Goal: Information Seeking & Learning: Understand process/instructions

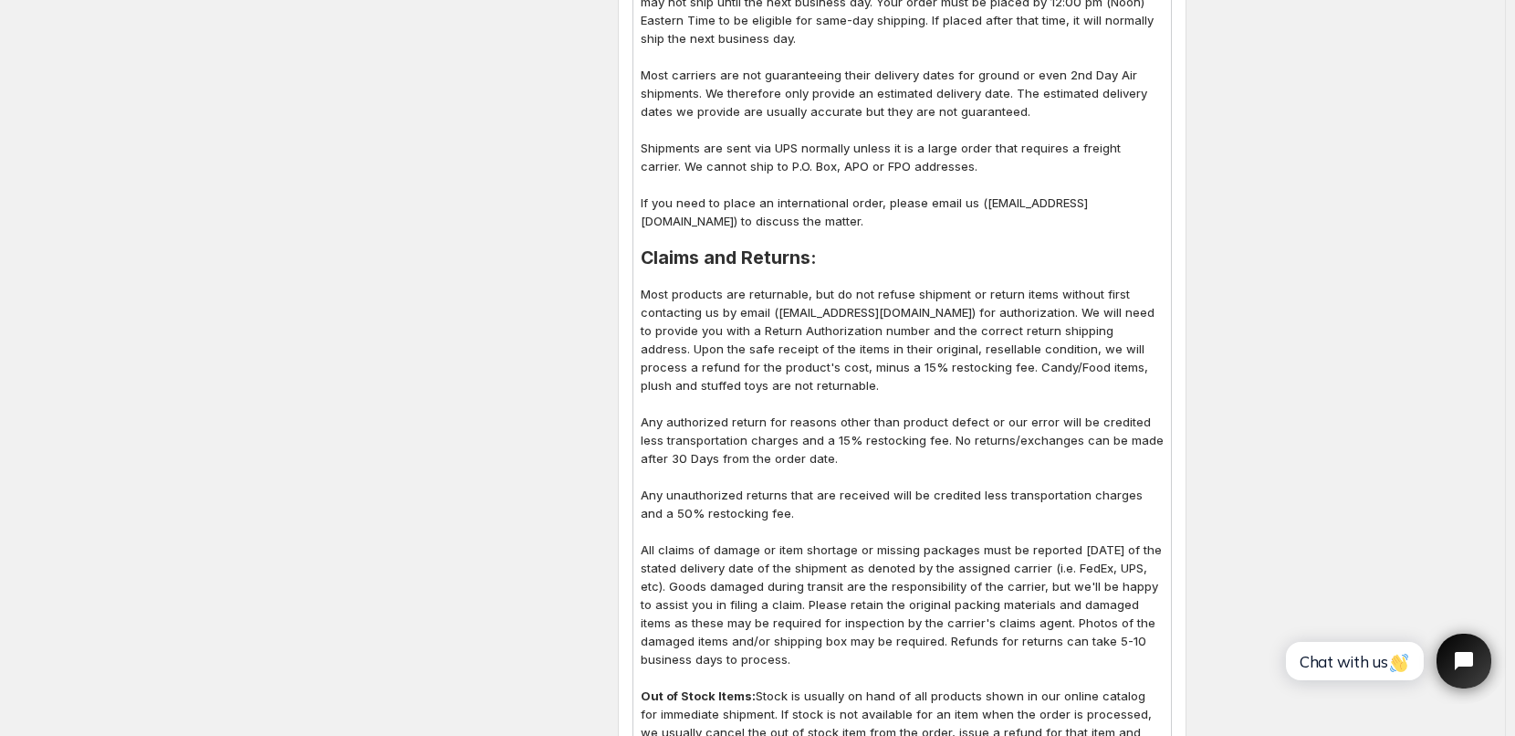
scroll to position [1186, 0]
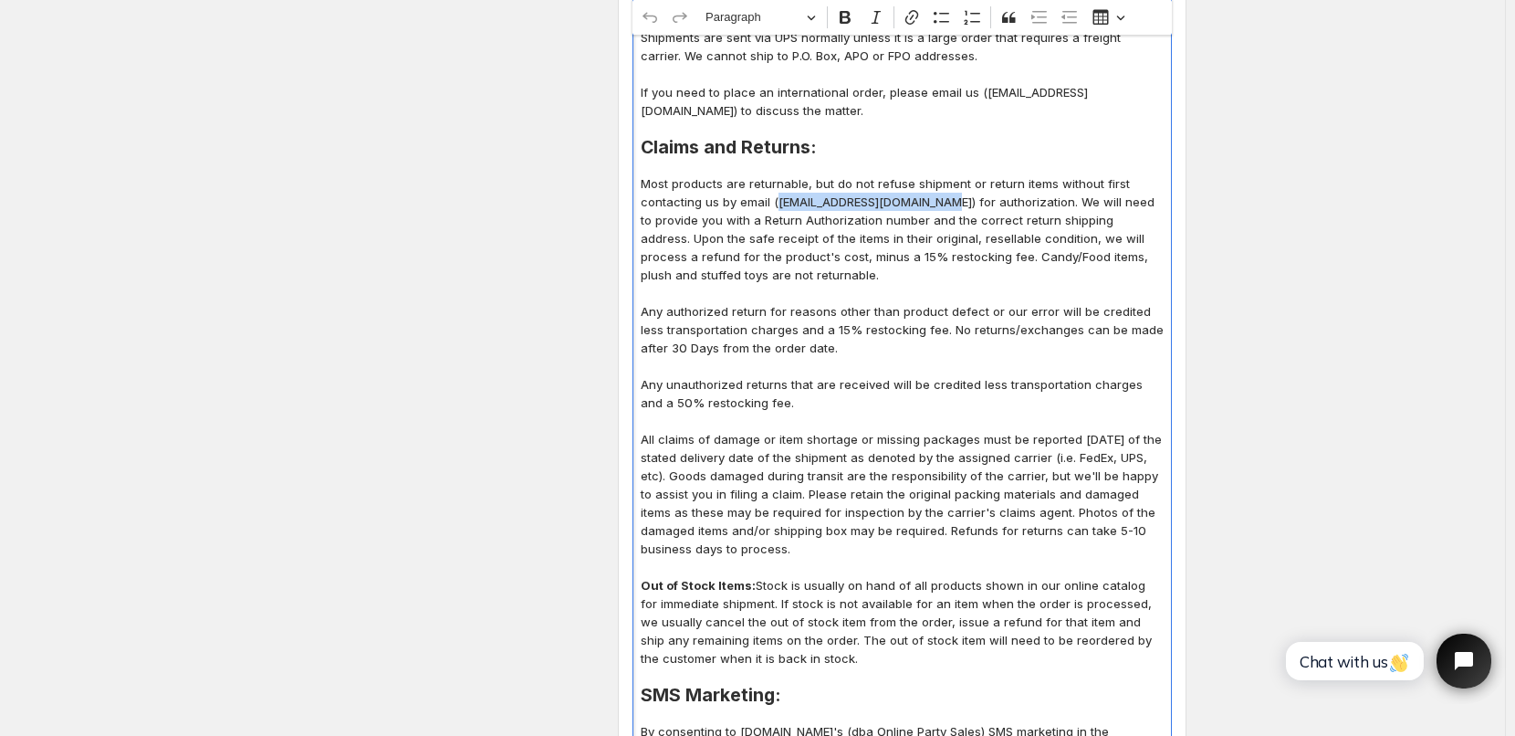
drag, startPoint x: 780, startPoint y: 183, endPoint x: 944, endPoint y: 181, distance: 163.4
click at [944, 181] on p "Most products are returnable, but do not refuse shipment or return items withou…" at bounding box center [902, 365] width 523 height 383
click at [911, 18] on icon "Editor toolbar" at bounding box center [912, 17] width 18 height 18
type input "mailto:[EMAIL_ADDRESS][DOMAIN_NAME]"
click at [950, 225] on icon "submit" at bounding box center [954, 224] width 18 height 18
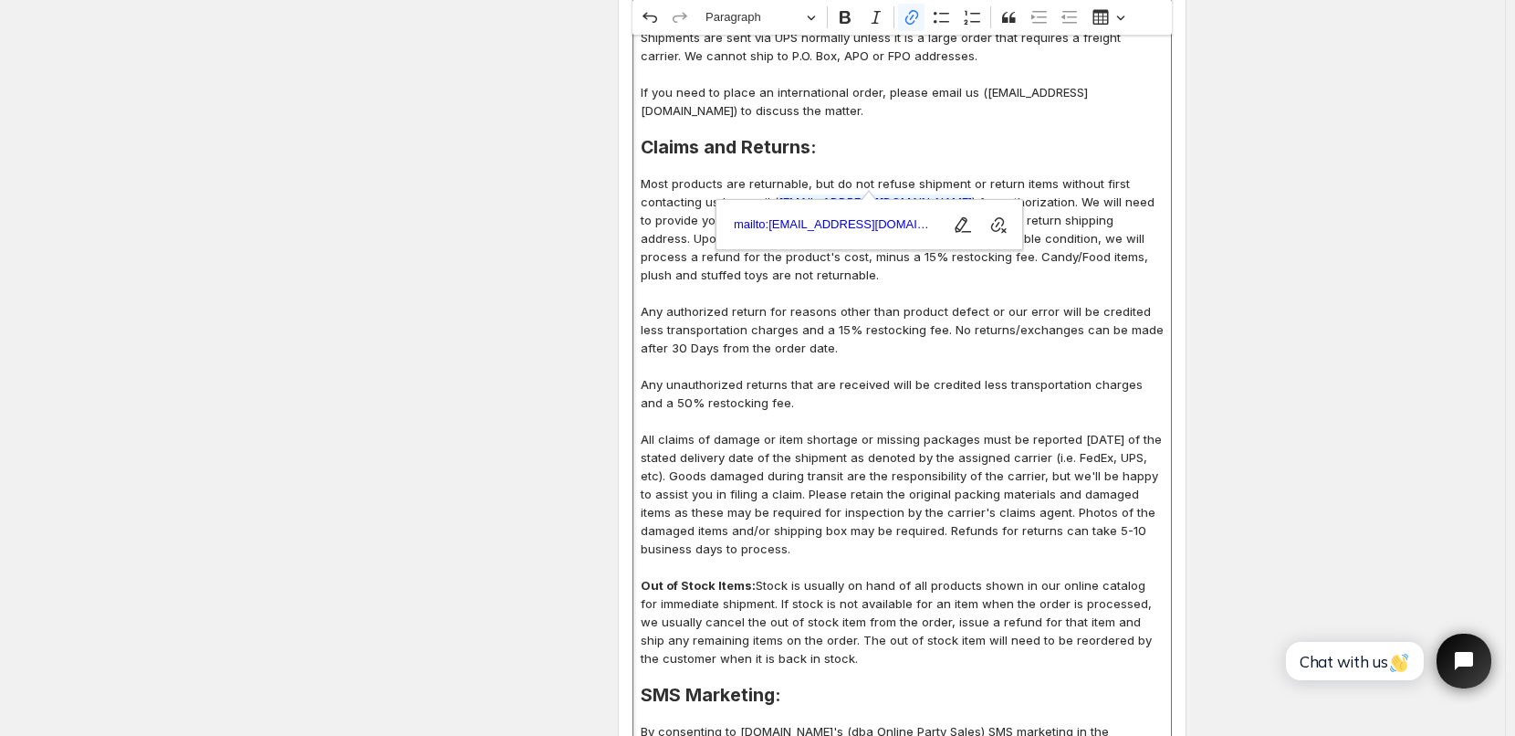
click at [1008, 322] on p "Most products are returnable, but do not refuse shipment or return items withou…" at bounding box center [902, 365] width 523 height 383
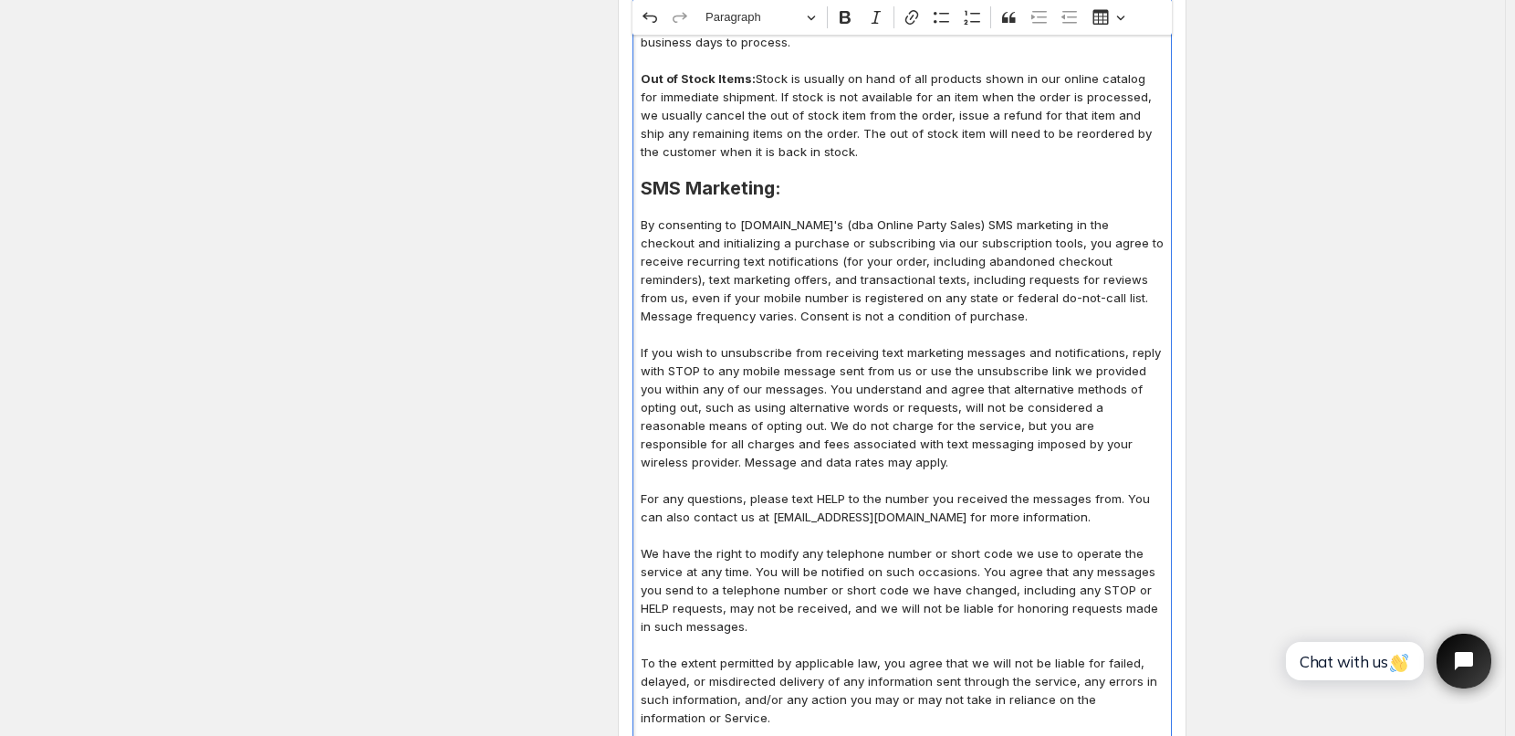
scroll to position [1734, 0]
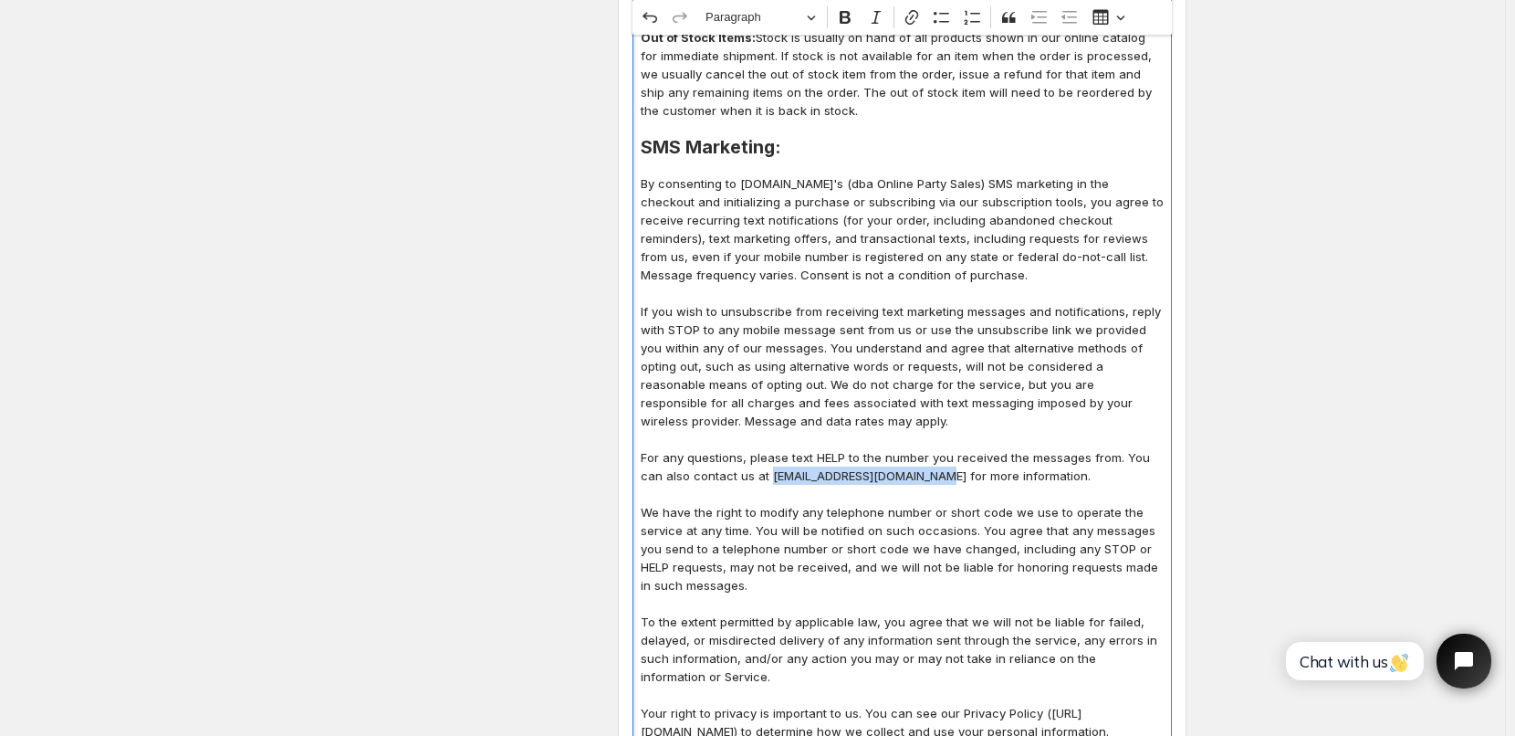
drag, startPoint x: 772, startPoint y: 454, endPoint x: 939, endPoint y: 454, distance: 167.0
click at [939, 454] on p "For any questions, please text HELP to the number you received the messages fro…" at bounding box center [902, 466] width 523 height 37
click at [916, 15] on icon "Editor toolbar" at bounding box center [912, 17] width 18 height 18
type input "mailto:[EMAIL_ADDRESS][DOMAIN_NAME]"
click at [952, 499] on icon "submit" at bounding box center [948, 498] width 18 height 18
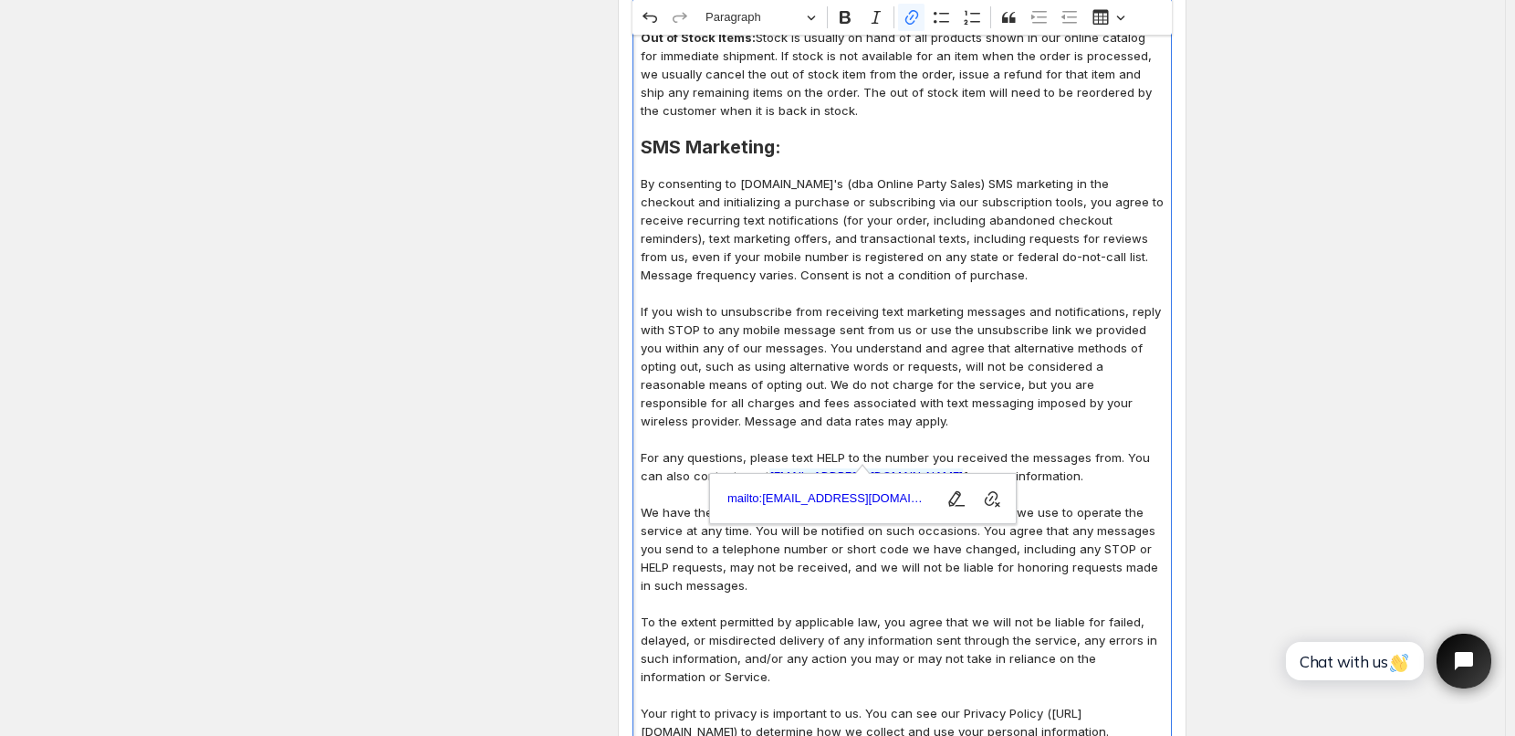
click at [1046, 326] on p "If you wish to unsubscribe from receiving text marketing messages and notificat…" at bounding box center [902, 366] width 523 height 128
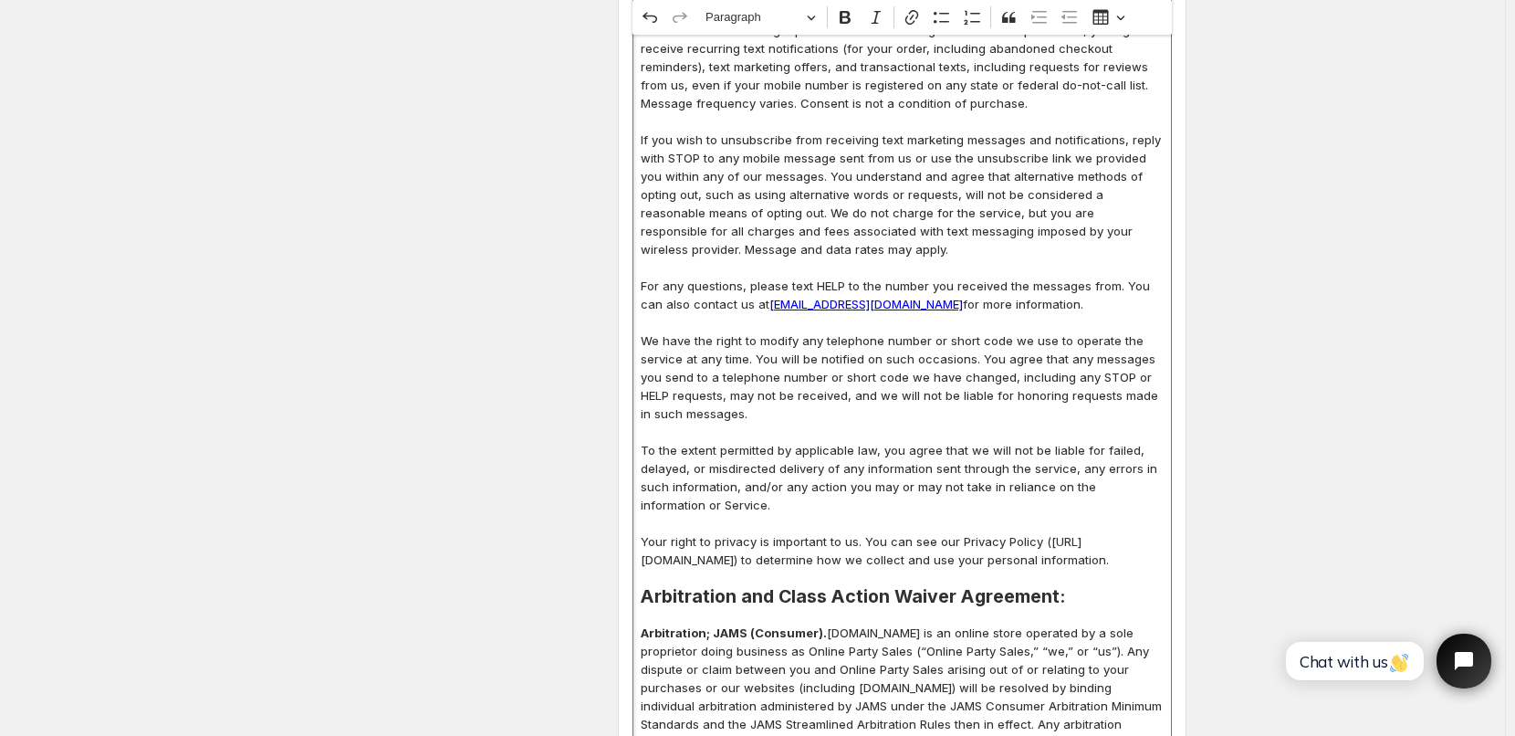
scroll to position [1916, 0]
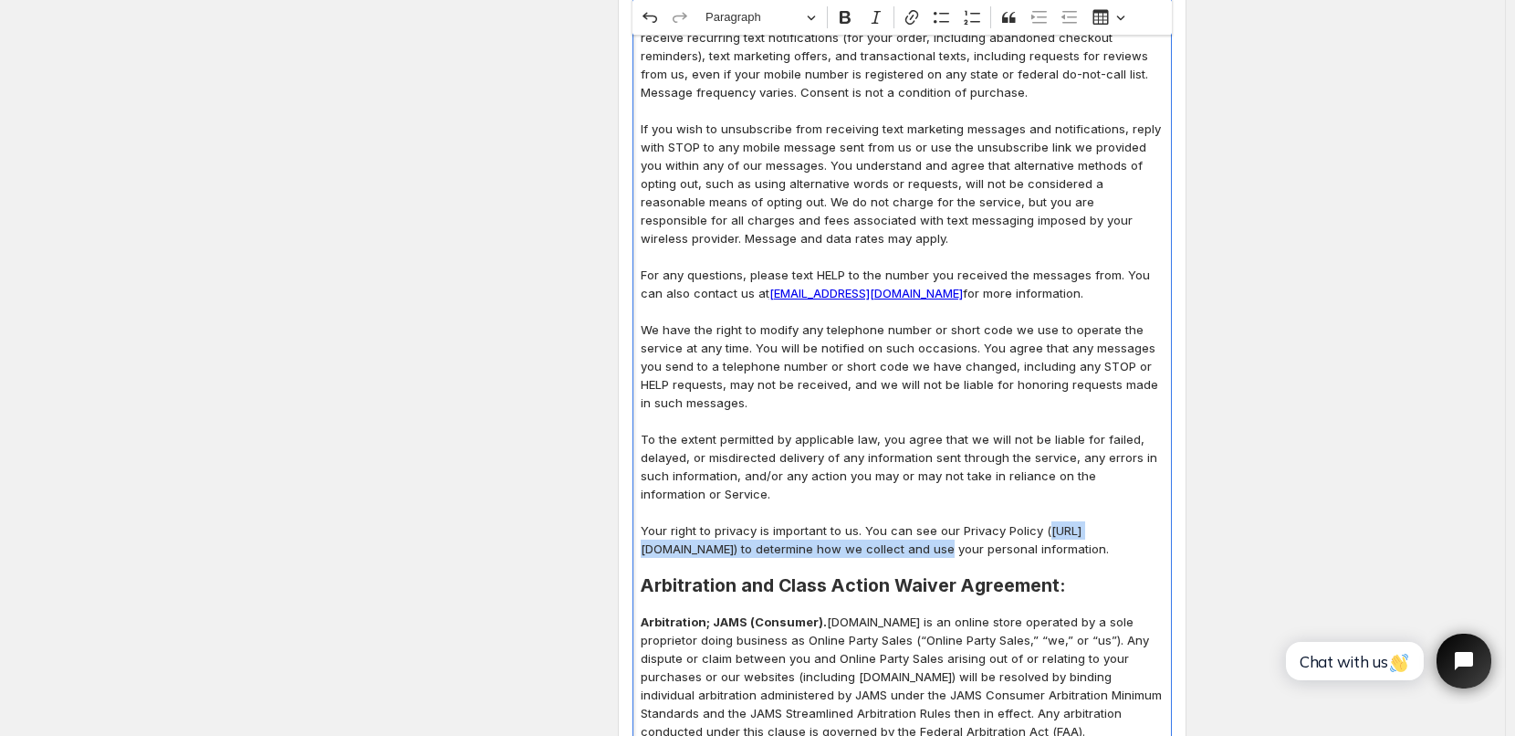
drag, startPoint x: 648, startPoint y: 528, endPoint x: 987, endPoint y: 530, distance: 338.6
click at [987, 530] on p "Your right to privacy is important to us. You can see our Privacy Policy (https…" at bounding box center [902, 539] width 523 height 37
copy p "[URL][DOMAIN_NAME]"
click at [915, 17] on icon "Editor toolbar" at bounding box center [912, 17] width 18 height 18
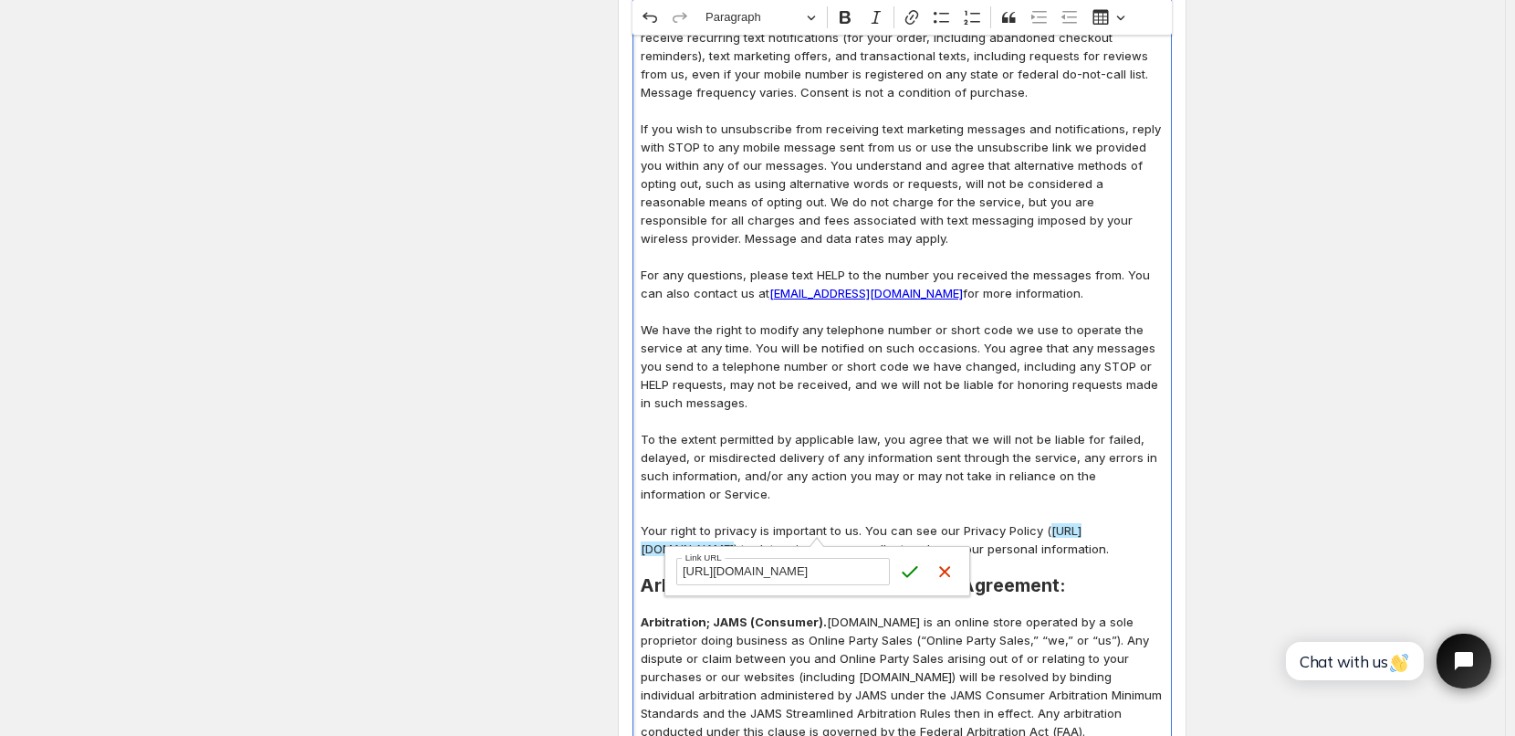
scroll to position [0, 106]
type input "[URL][DOMAIN_NAME]"
click at [909, 571] on icon "submit" at bounding box center [910, 571] width 18 height 18
click at [1009, 412] on p "Editor editing area: main. Press Alt+0 for help." at bounding box center [902, 421] width 523 height 18
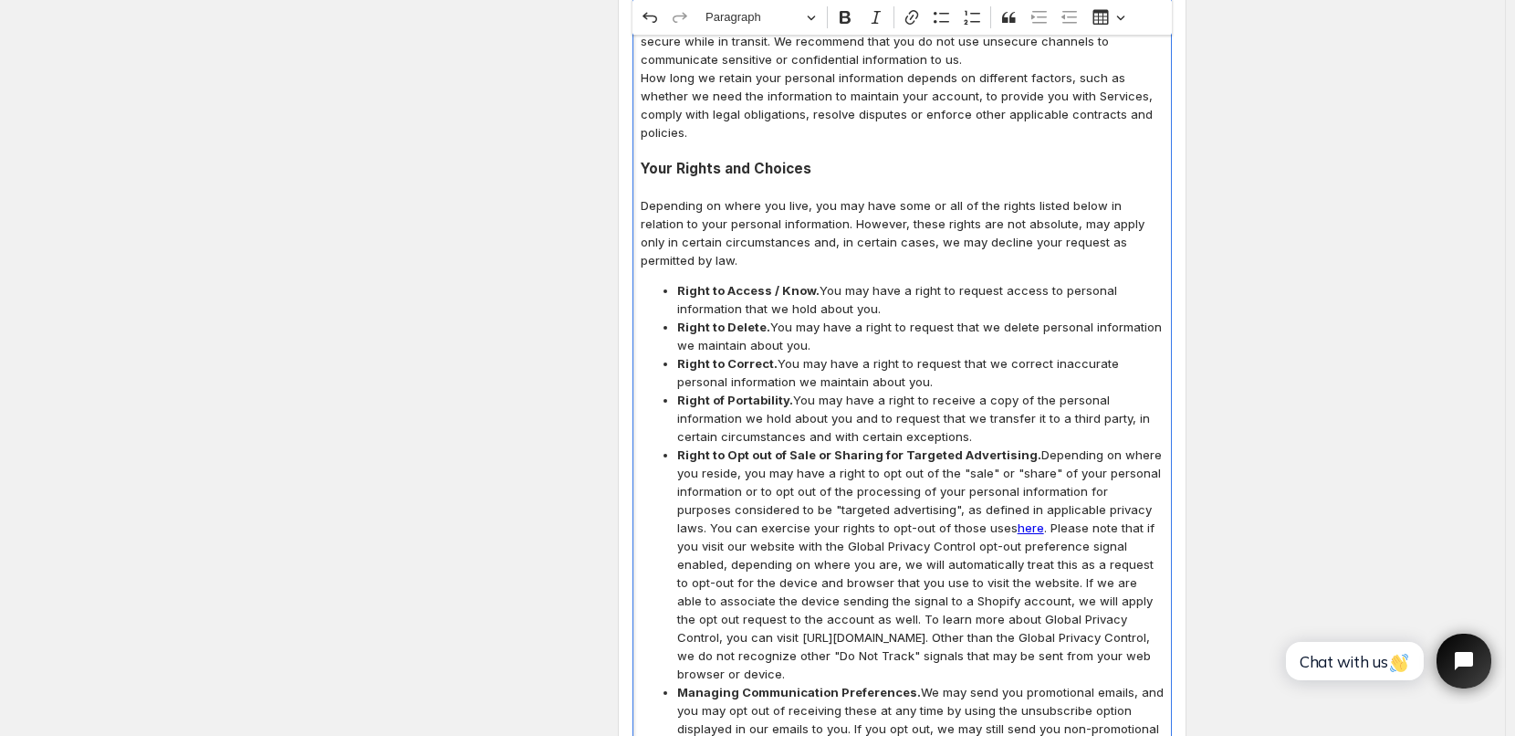
scroll to position [8031, 0]
drag, startPoint x: 681, startPoint y: 475, endPoint x: 863, endPoint y: 468, distance: 182.7
click at [863, 468] on span "Right to Opt out of Sale or Sharing for Targeted Advertising. Depending on wher…" at bounding box center [920, 562] width 486 height 237
copy span "[URL][DOMAIN_NAME]"
click at [917, 24] on icon "Editor toolbar" at bounding box center [910, 17] width 13 height 15
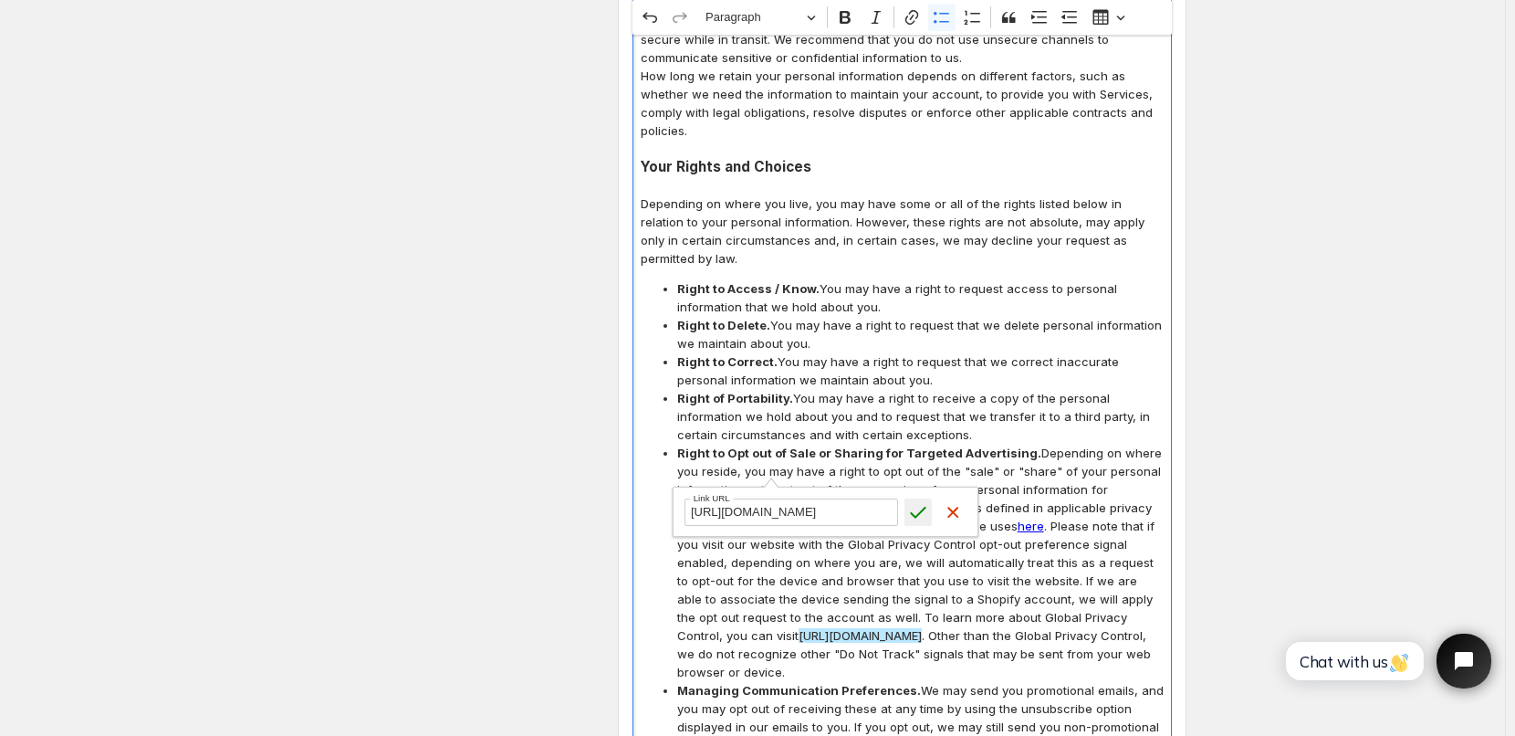
type input "[URL][DOMAIN_NAME]"
click at [911, 510] on icon "submit" at bounding box center [918, 512] width 18 height 18
click at [967, 444] on span "Right to Opt out of Sale or Sharing for Targeted Advertising. Depending on wher…" at bounding box center [920, 562] width 486 height 237
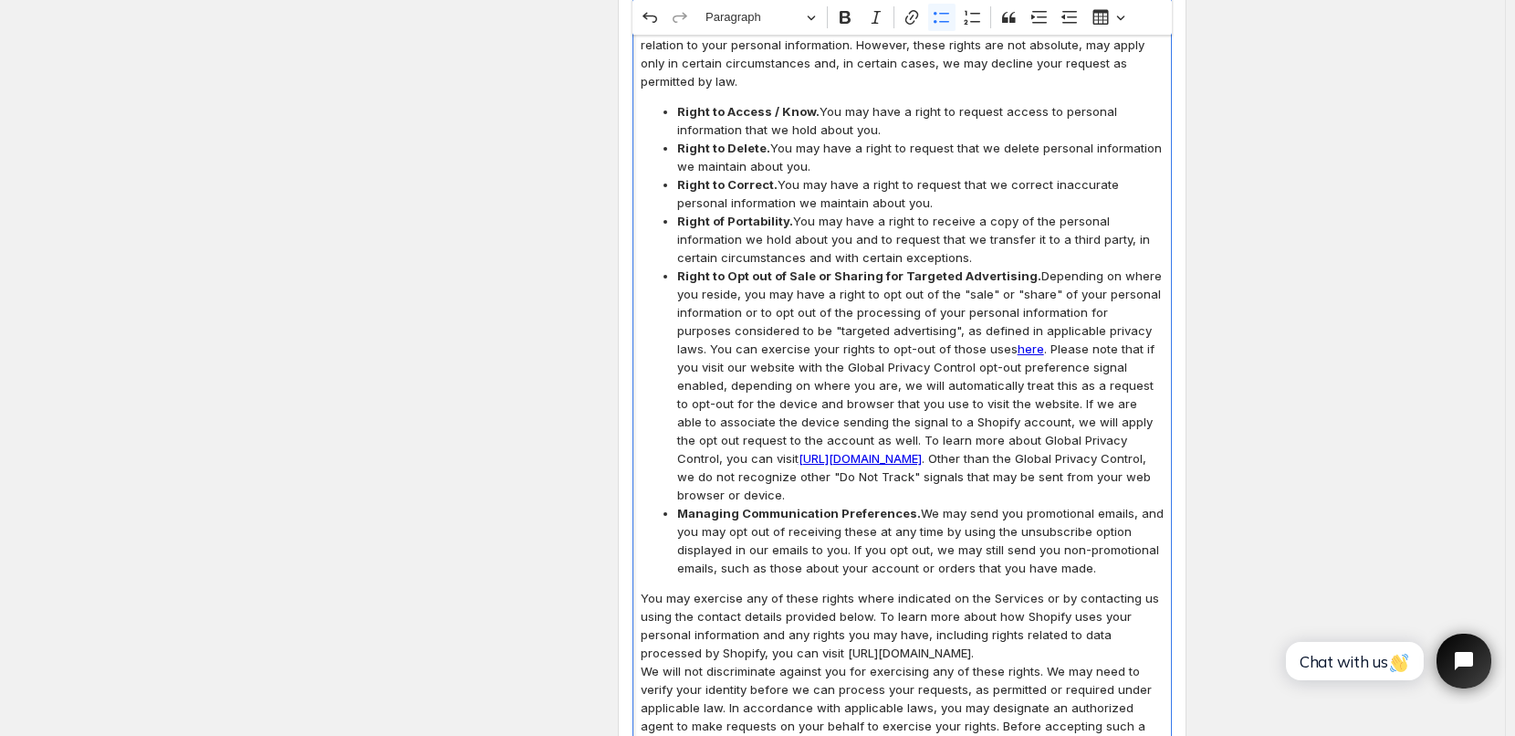
scroll to position [8213, 0]
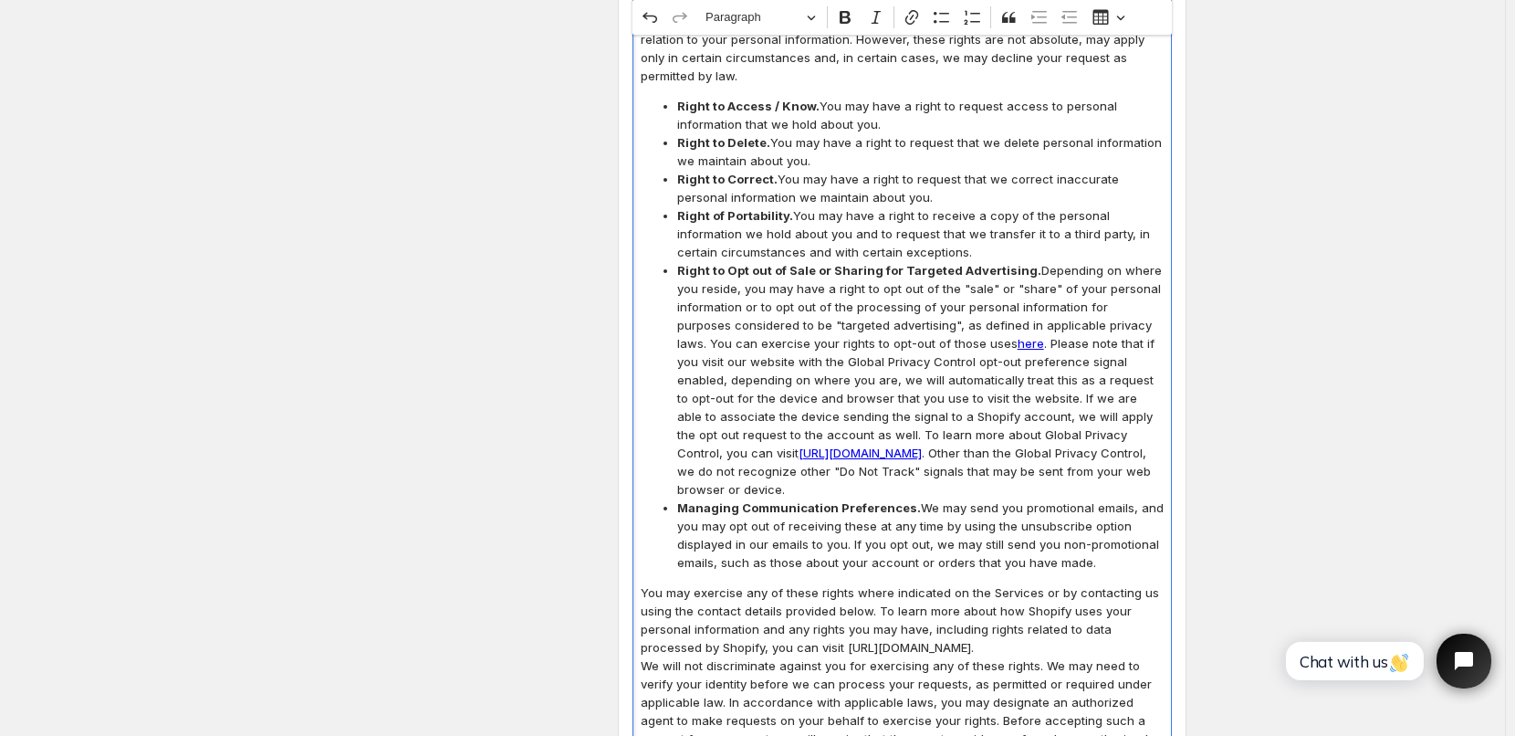
drag, startPoint x: 788, startPoint y: 484, endPoint x: 959, endPoint y: 482, distance: 171.6
click at [959, 583] on p "You may exercise any of these rights where indicated on the Services or by cont…" at bounding box center [902, 619] width 523 height 73
copy p "[URL][DOMAIN_NAME]"
click at [921, 22] on icon "Editor toolbar" at bounding box center [912, 17] width 18 height 18
type input "[URL][DOMAIN_NAME]"
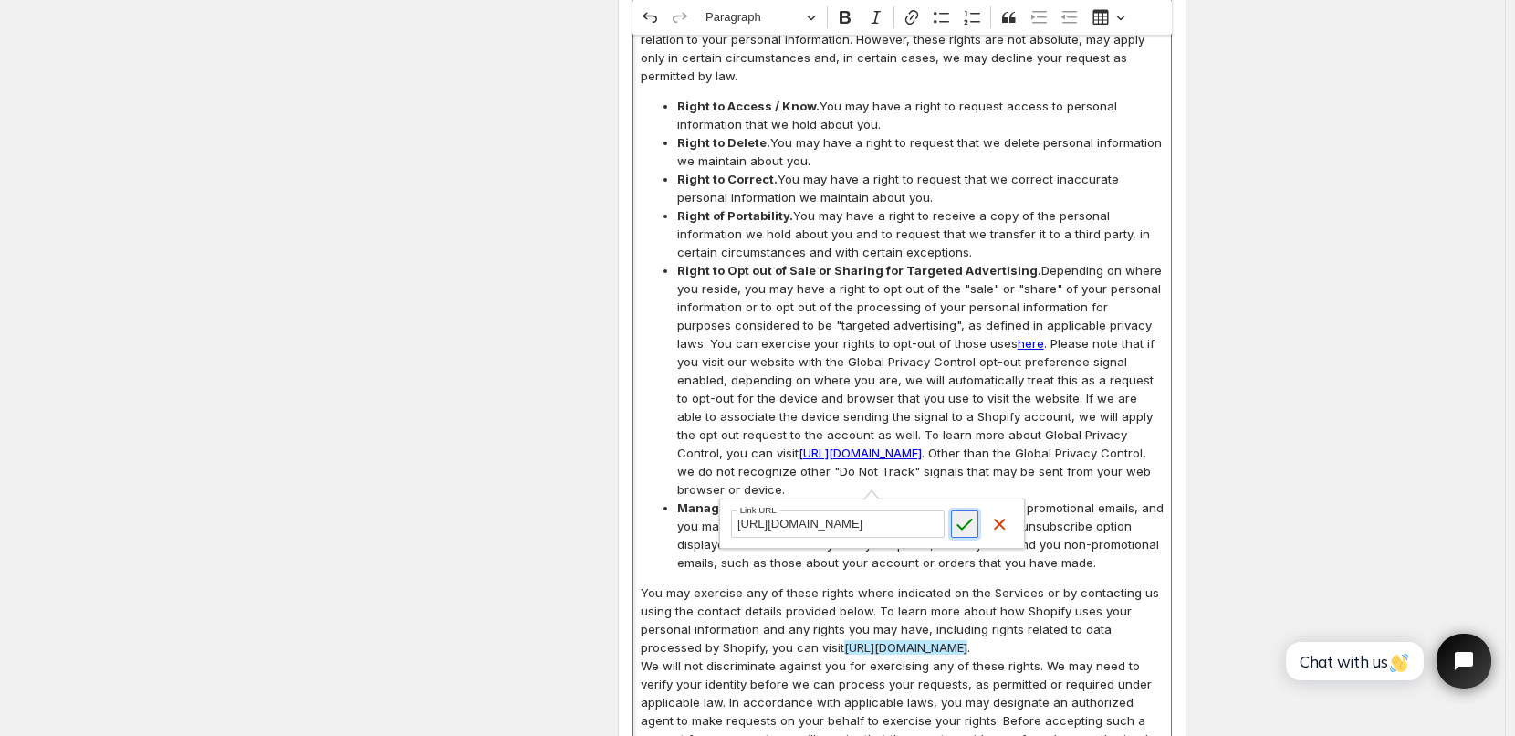
click at [963, 530] on icon "submit" at bounding box center [964, 524] width 18 height 18
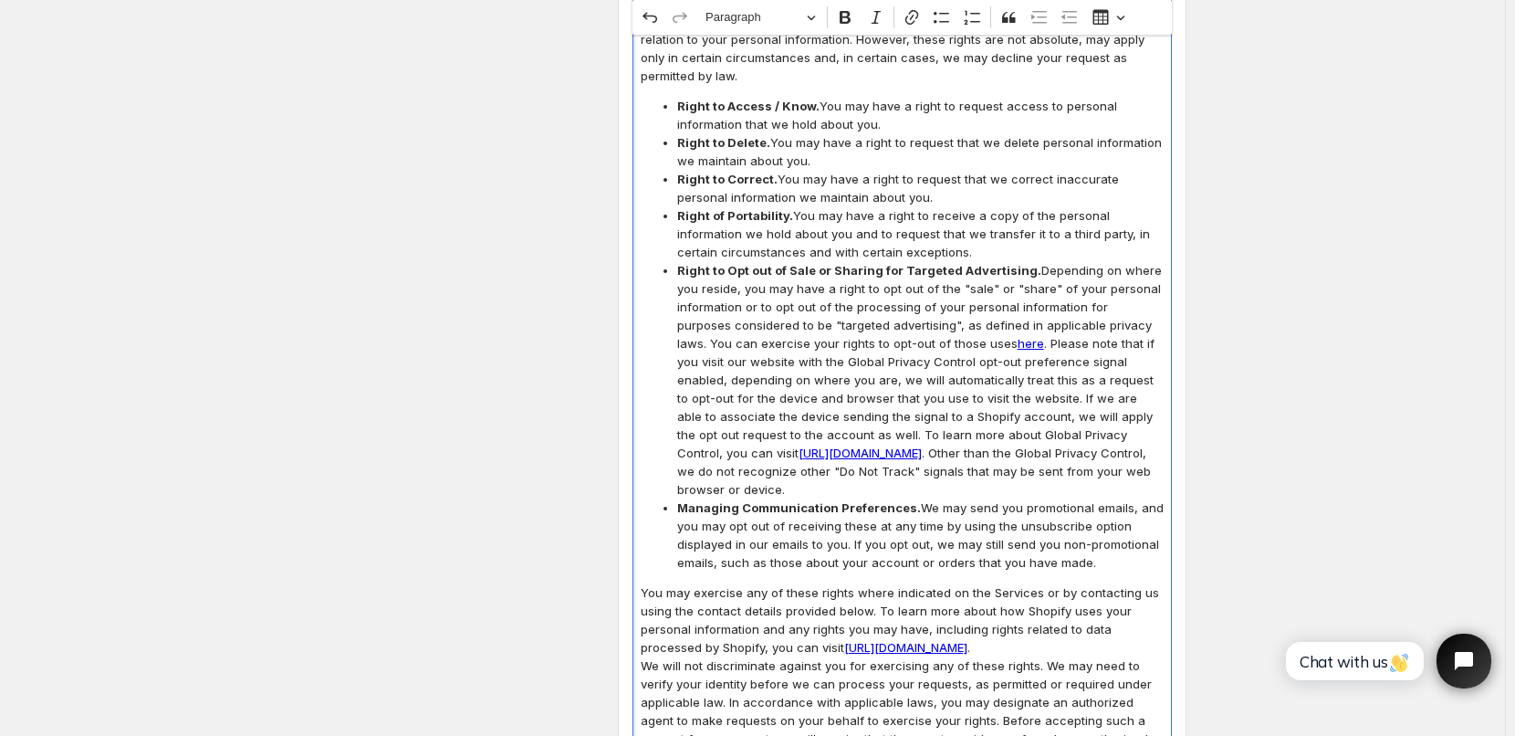
click at [997, 583] on p "You may exercise any of these rights where indicated on the Services or by cont…" at bounding box center [902, 619] width 523 height 73
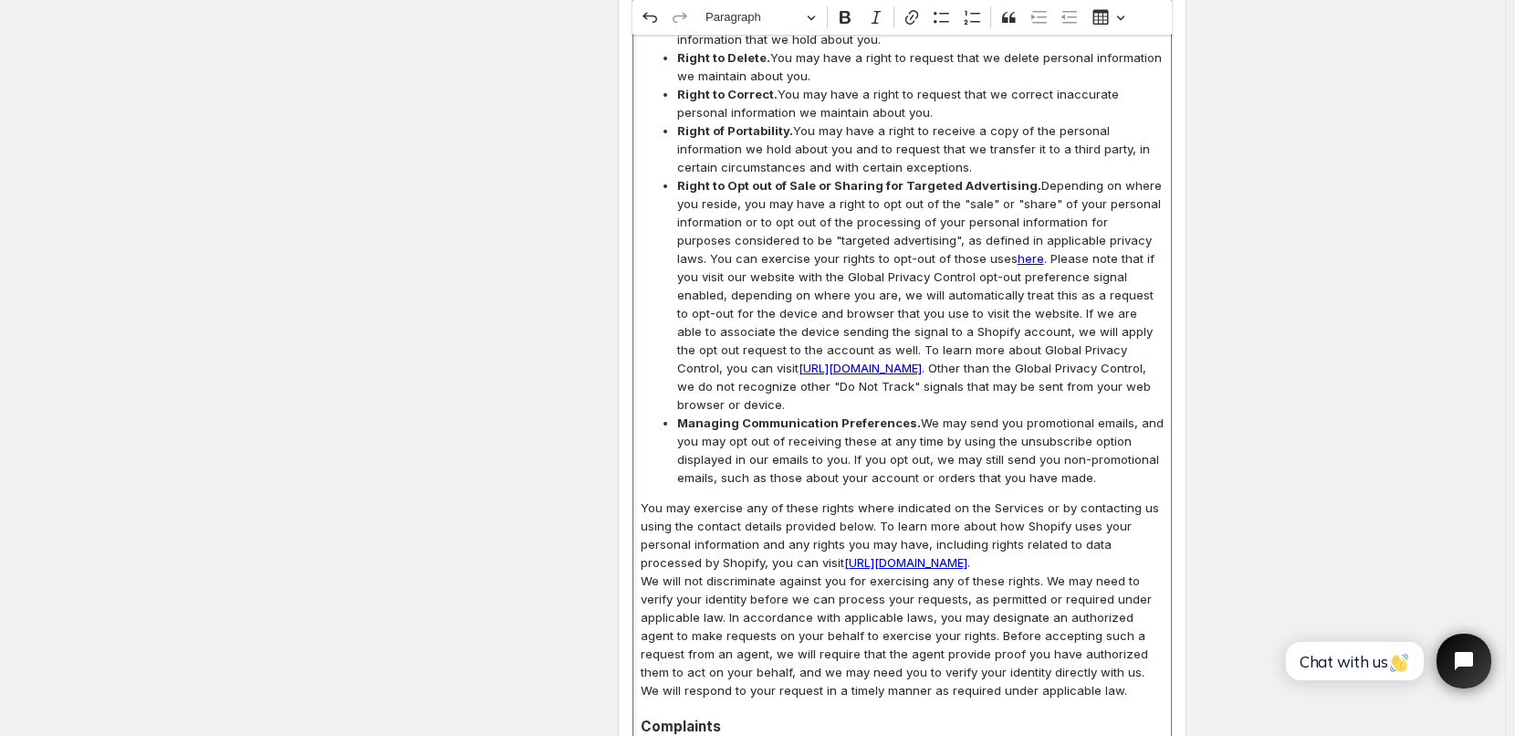
scroll to position [8305, 0]
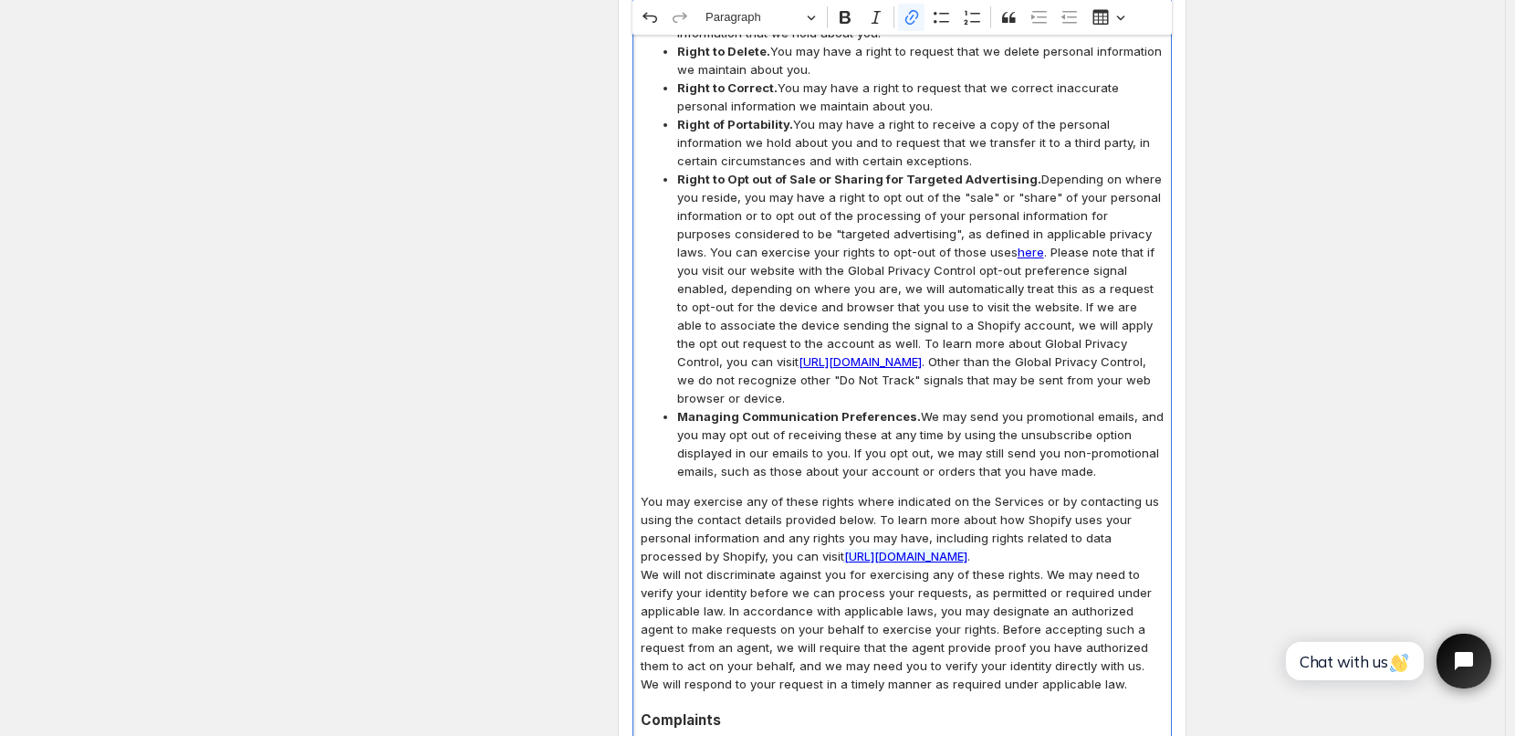
drag, startPoint x: 787, startPoint y: 392, endPoint x: 959, endPoint y: 393, distance: 172.5
click at [959, 492] on p "You may exercise any of these rights where indicated on the Services or by cont…" at bounding box center [902, 528] width 523 height 73
click at [914, 16] on icon "Editor toolbar" at bounding box center [912, 17] width 18 height 18
click at [922, 433] on icon "button" at bounding box center [912, 432] width 18 height 18
click at [1000, 430] on icon "button" at bounding box center [999, 432] width 18 height 18
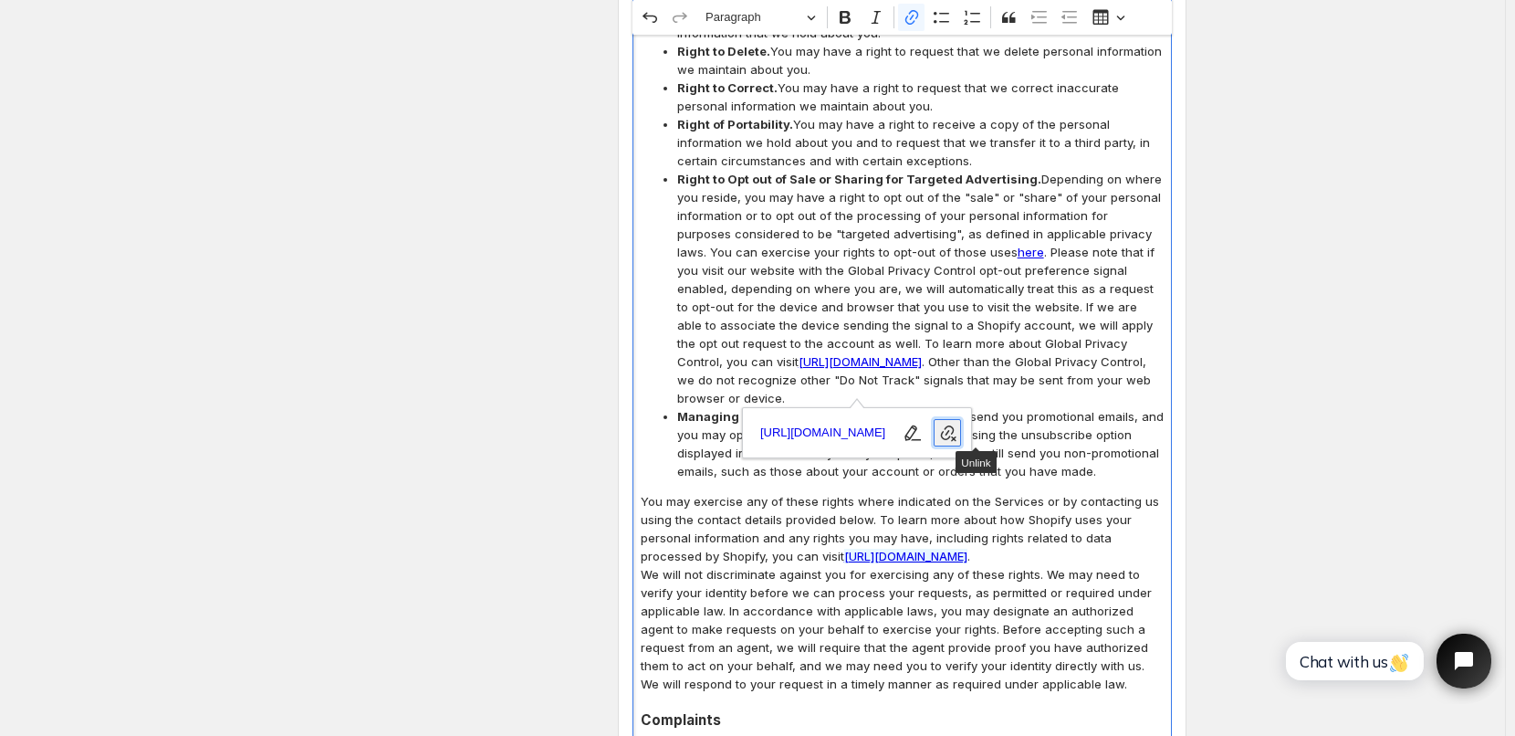
click at [956, 433] on icon "button" at bounding box center [947, 432] width 18 height 18
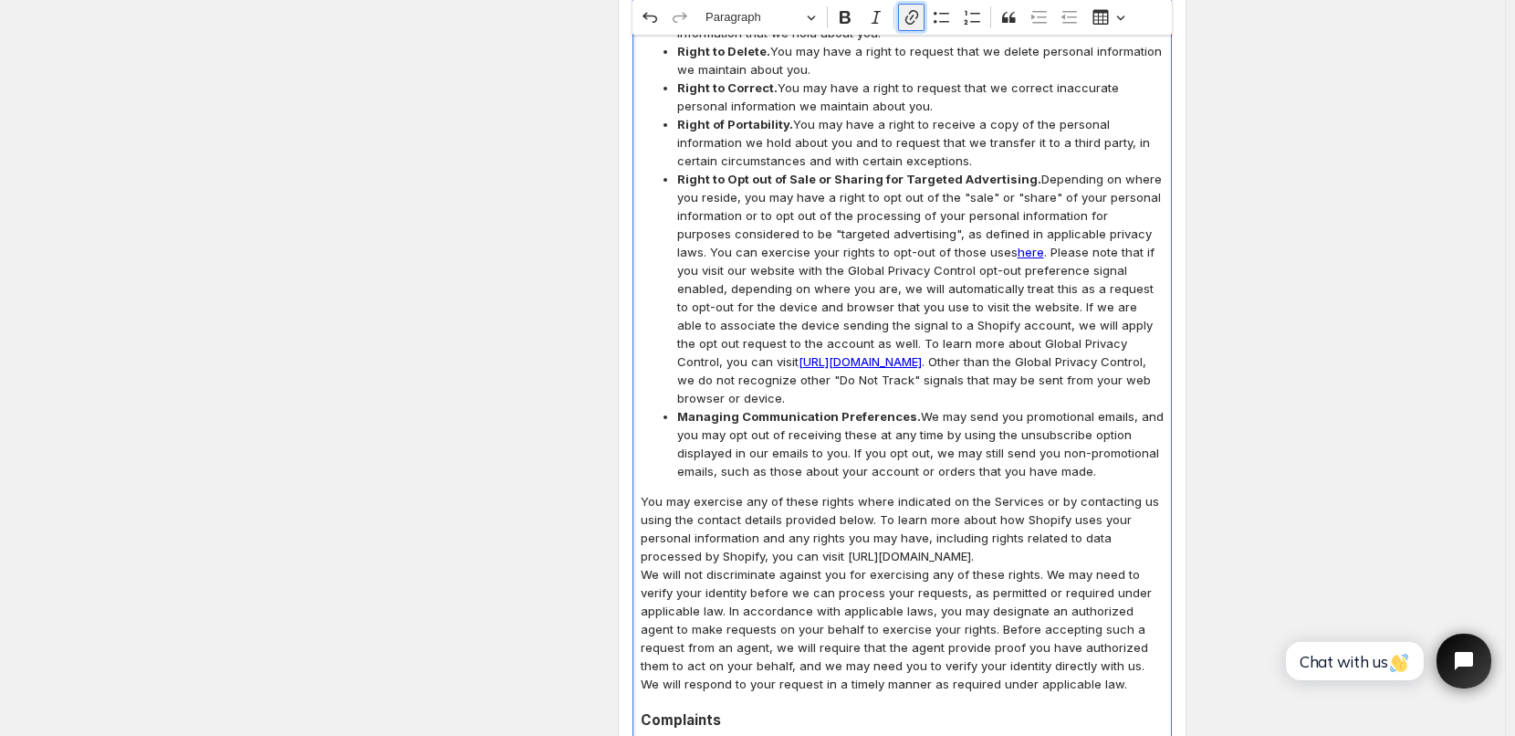
click at [914, 21] on icon "Editor toolbar" at bounding box center [912, 17] width 18 height 18
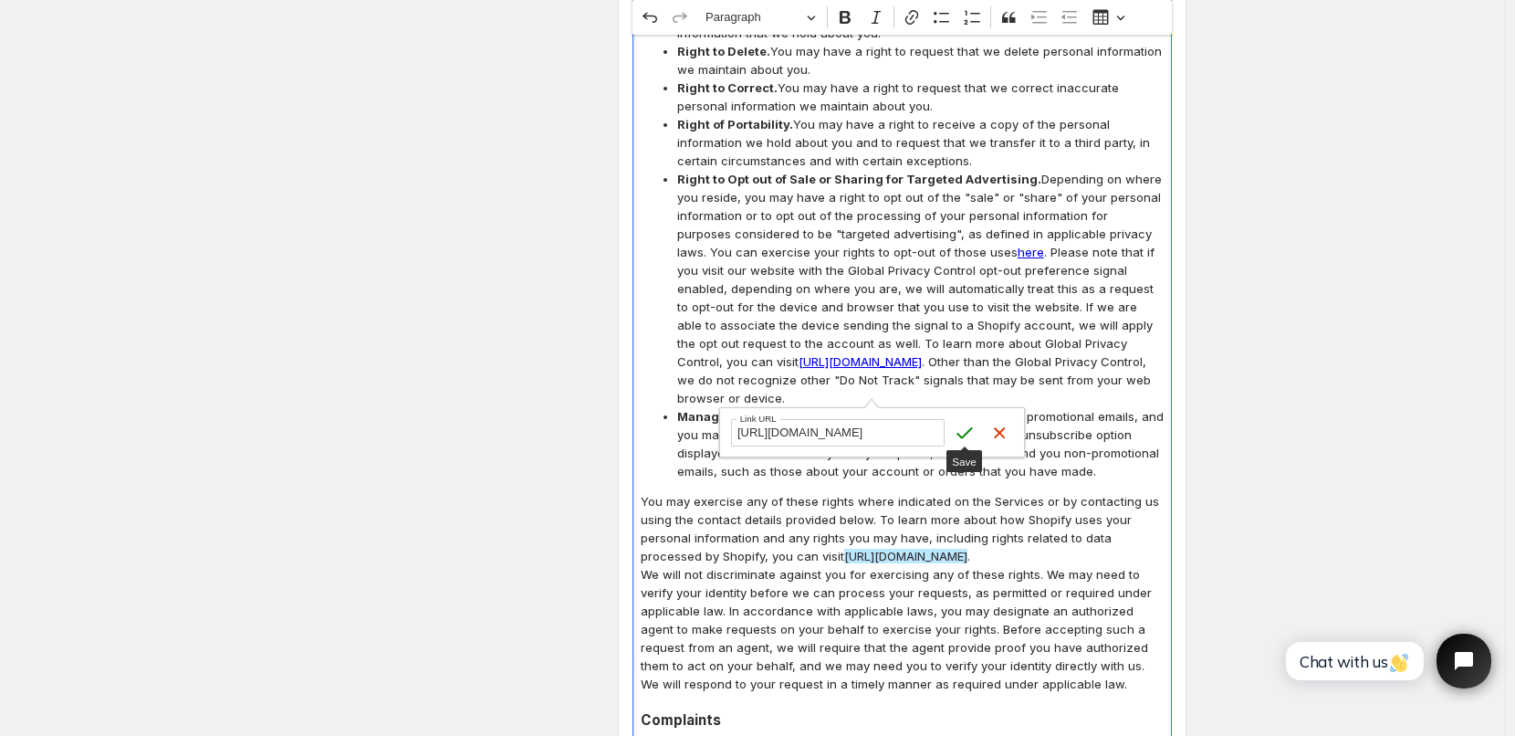
click at [912, 434] on input "[URL][DOMAIN_NAME]" at bounding box center [838, 432] width 214 height 27
type input "[URL][DOMAIN_NAME]"
click at [968, 434] on icon "submit" at bounding box center [964, 432] width 18 height 18
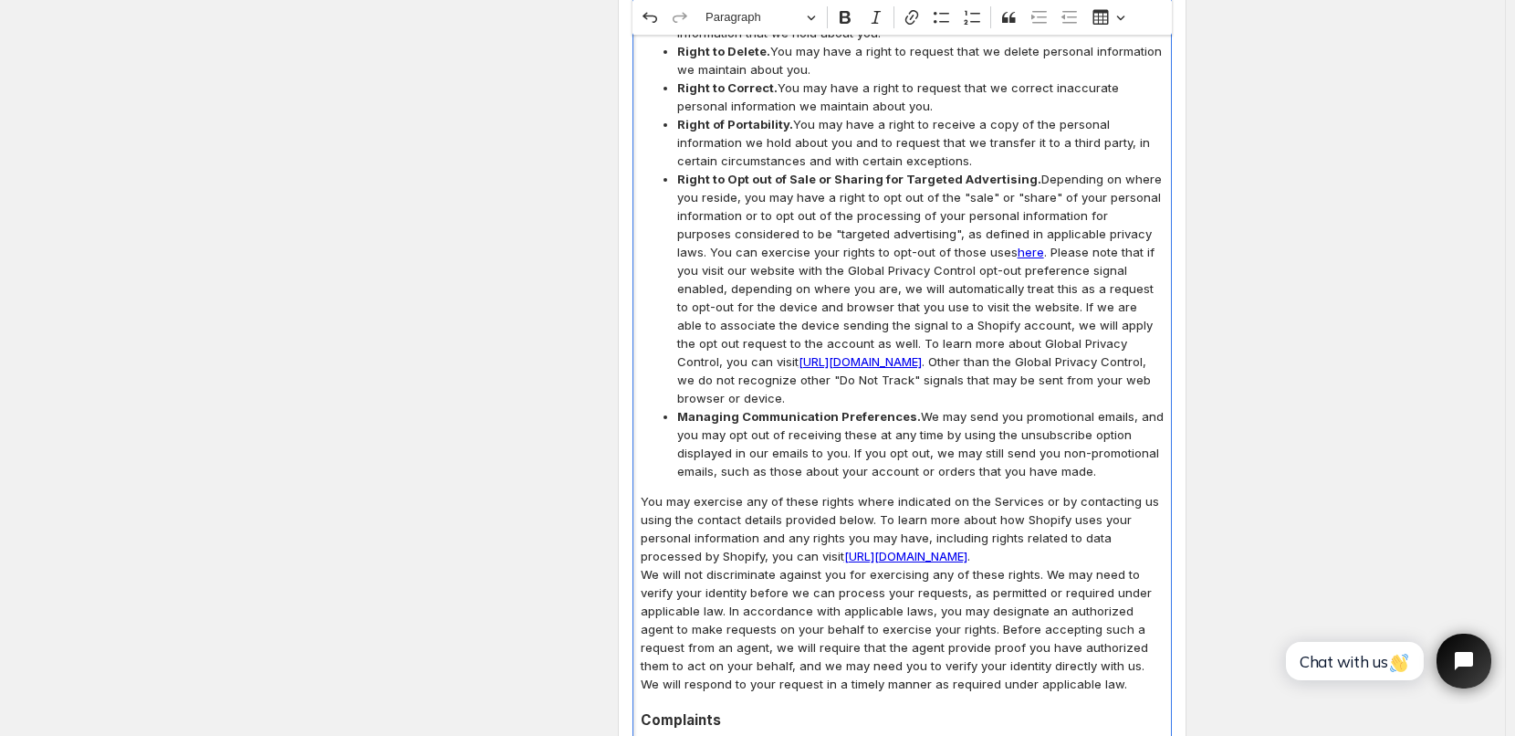
click at [921, 565] on p "We will not discriminate against you for exercising any of these rights. We may…" at bounding box center [902, 629] width 523 height 128
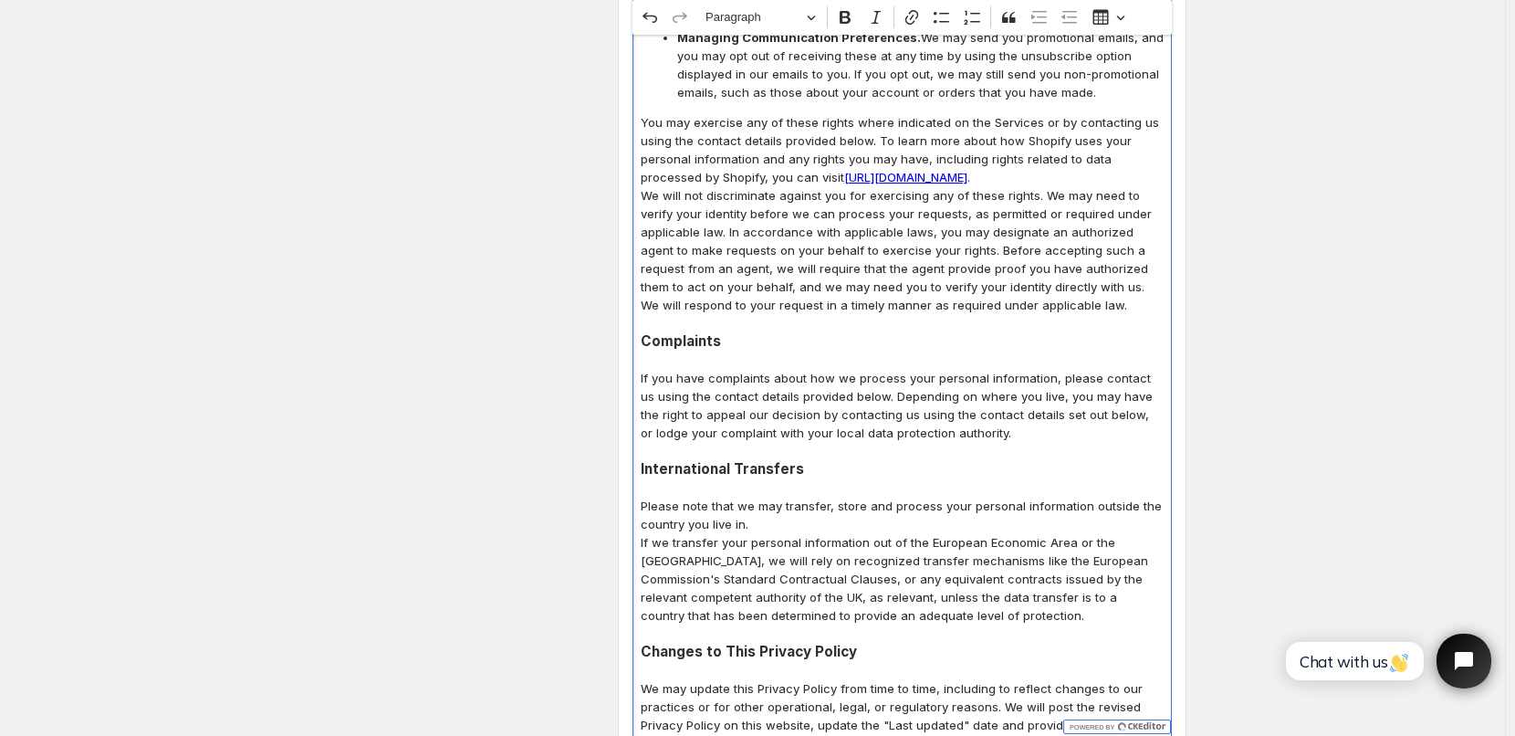
scroll to position [8761, 0]
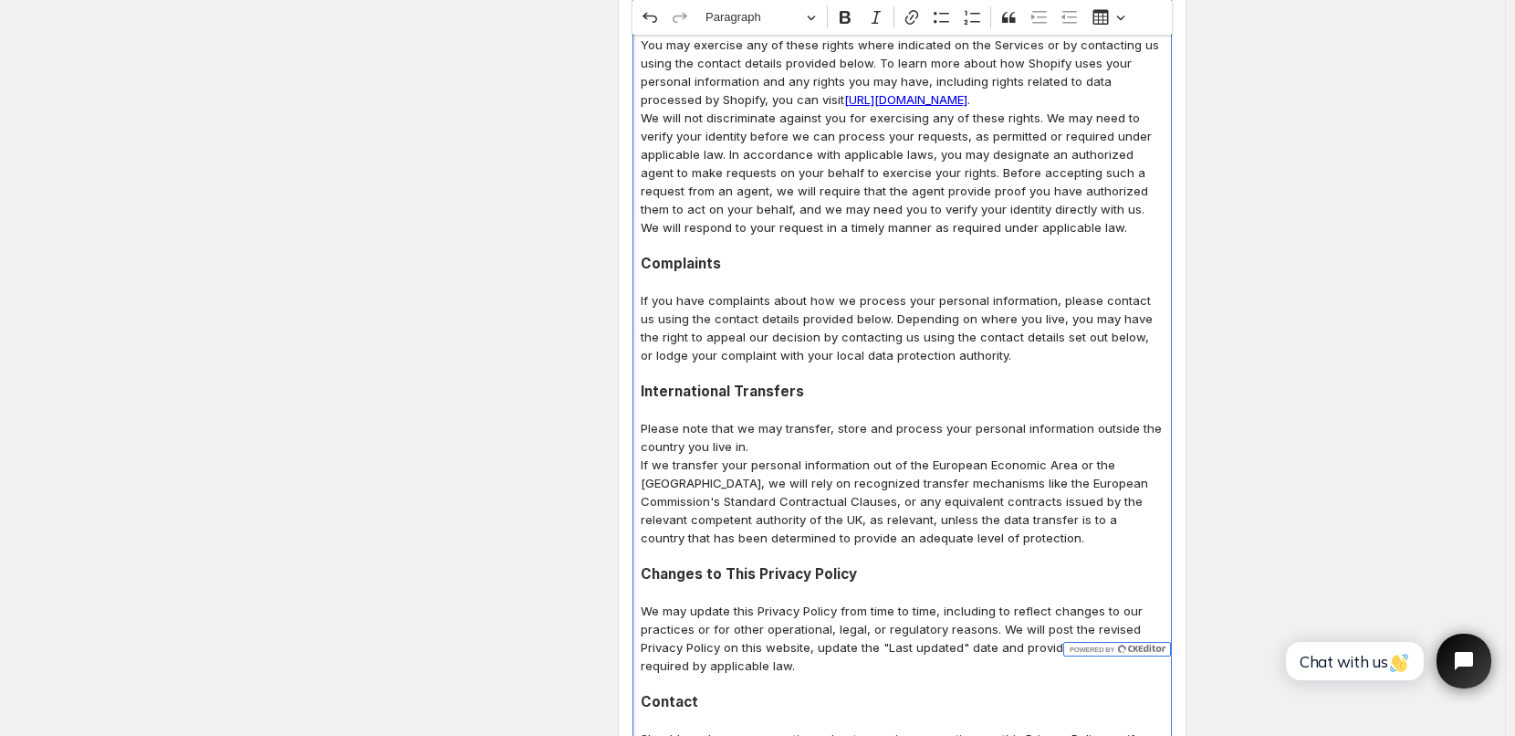
drag, startPoint x: 643, startPoint y: 611, endPoint x: 812, endPoint y: 611, distance: 168.8
click at [917, 15] on icon "Editor toolbar" at bounding box center [912, 17] width 18 height 18
type input "mailto:[EMAIL_ADDRESS][DOMAIN_NAME]"
click at [951, 575] on icon "submit" at bounding box center [953, 568] width 18 height 18
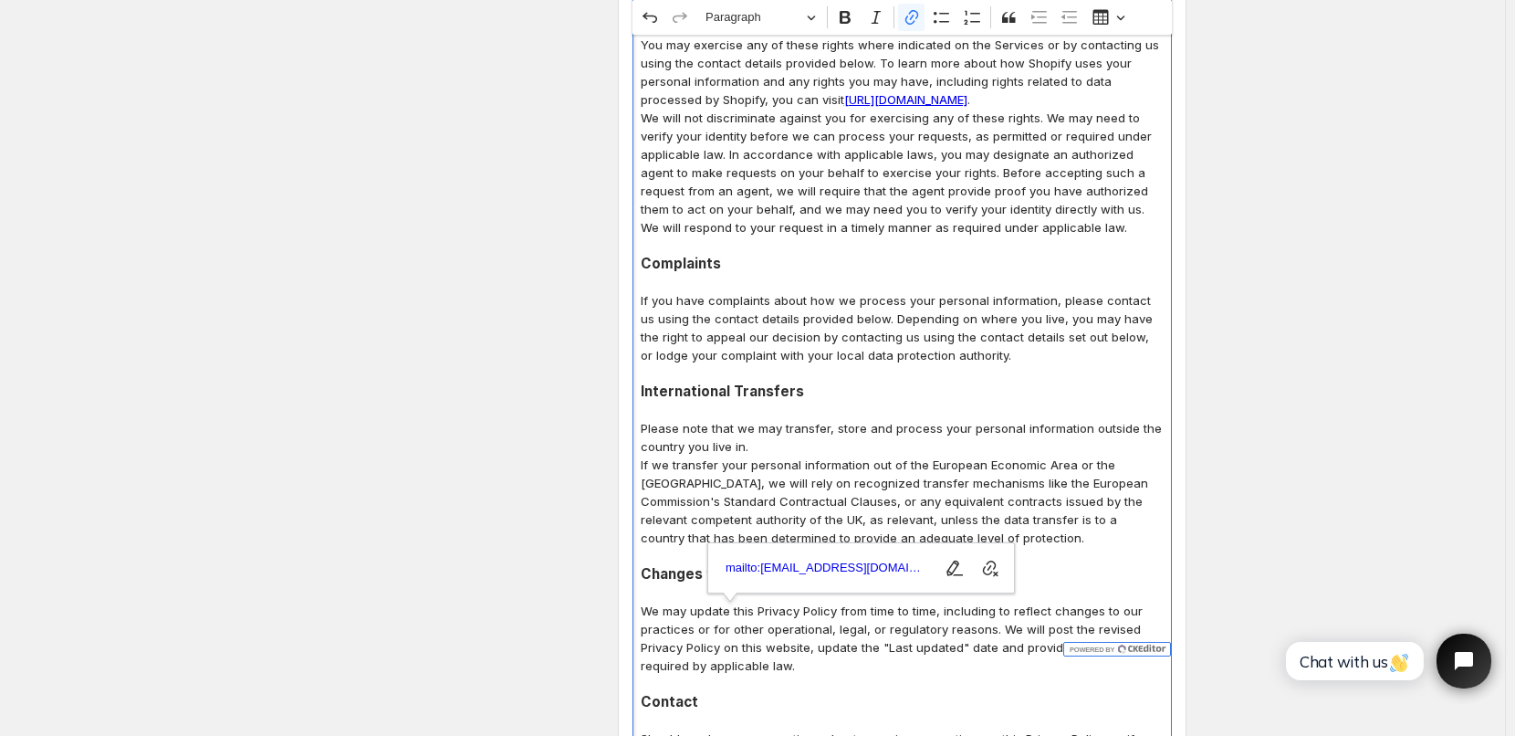
click at [1022, 547] on p "Editor editing area: main. Press Alt+0 for help." at bounding box center [902, 556] width 523 height 18
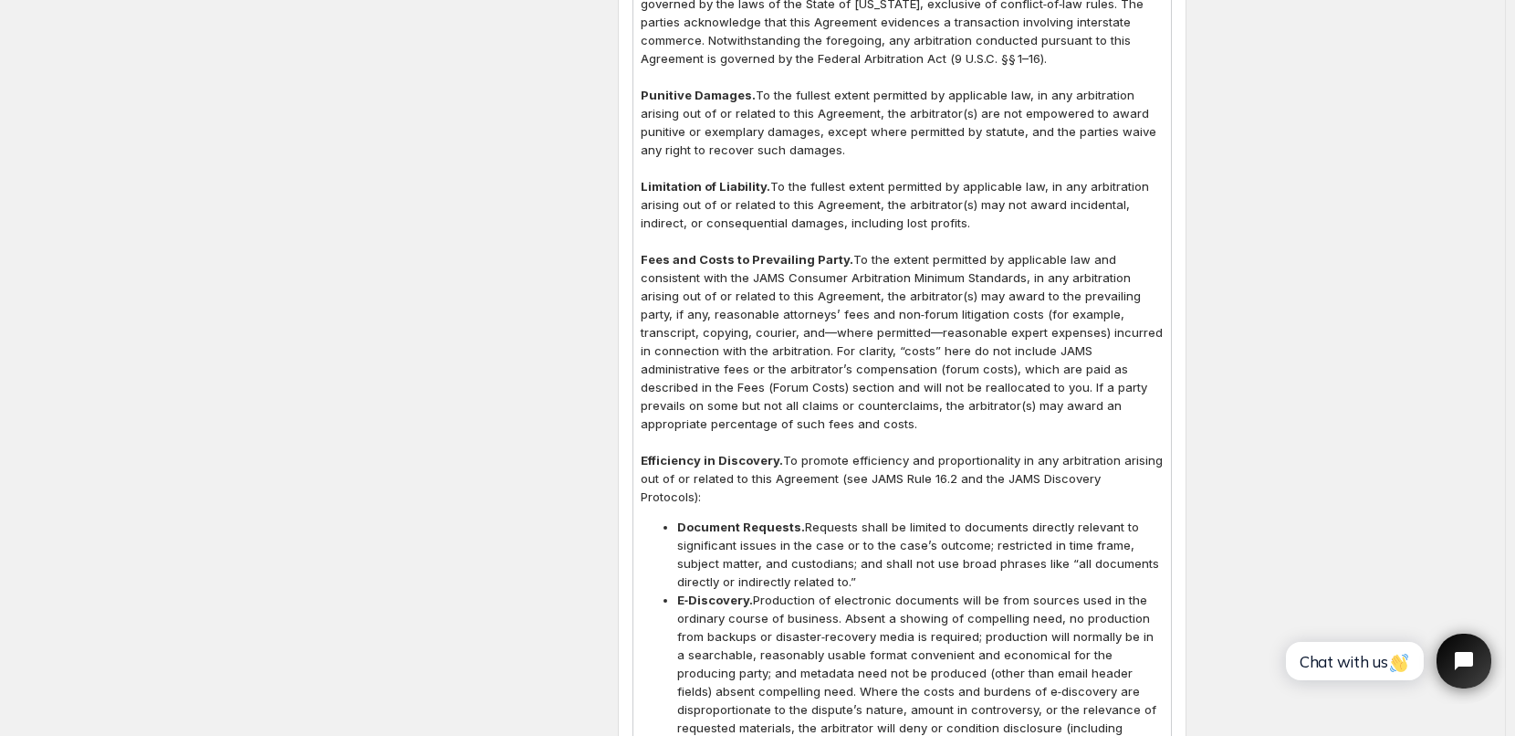
scroll to position [4289, 0]
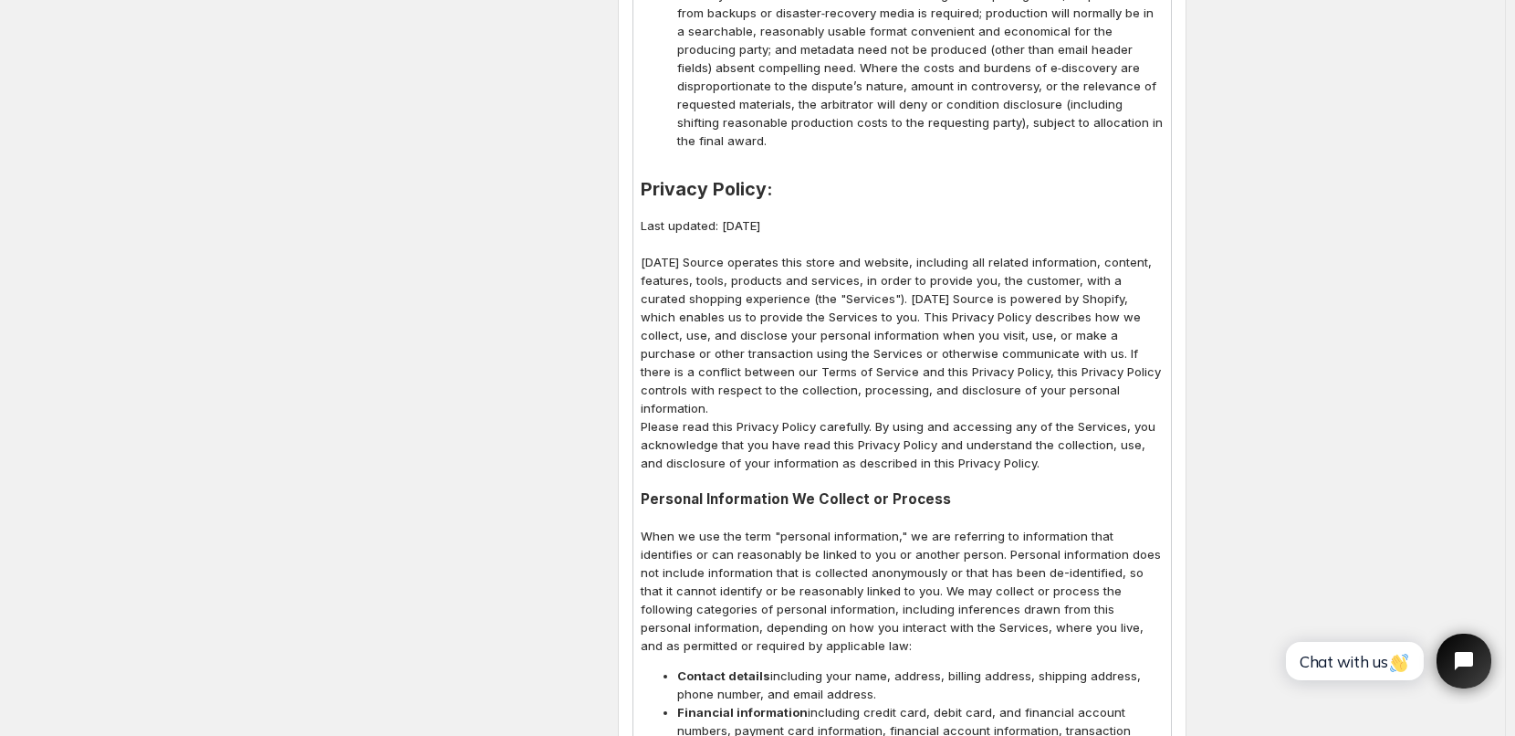
scroll to position [4928, 0]
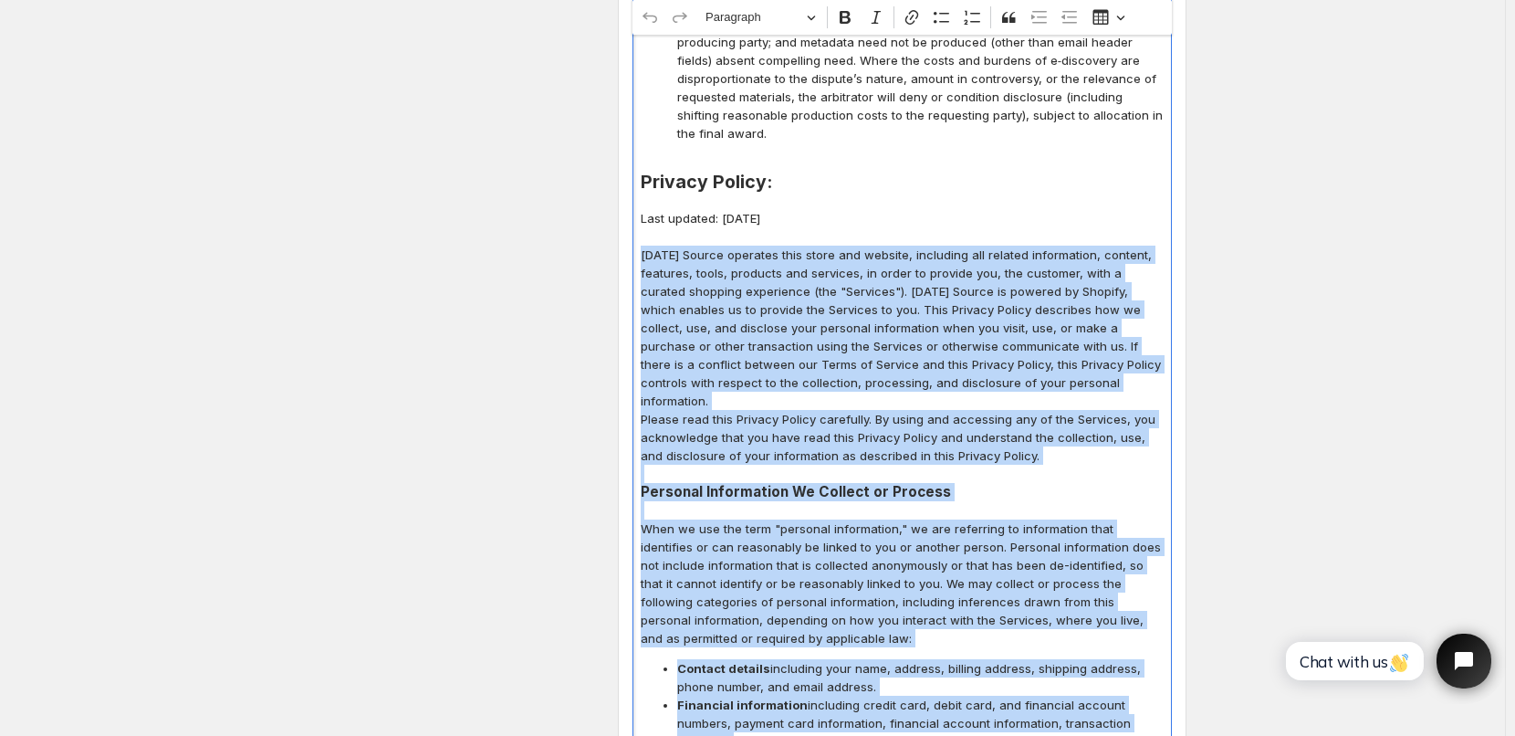
drag, startPoint x: 644, startPoint y: 181, endPoint x: 680, endPoint y: 641, distance: 461.3
click at [687, 642] on div "Terms of Service: Safety: The merchandise on this website is not intended for c…" at bounding box center [901, 102] width 539 height 9052
click at [815, 284] on p "Carnival Source operates this store and website, including all related informat…" at bounding box center [902, 327] width 523 height 164
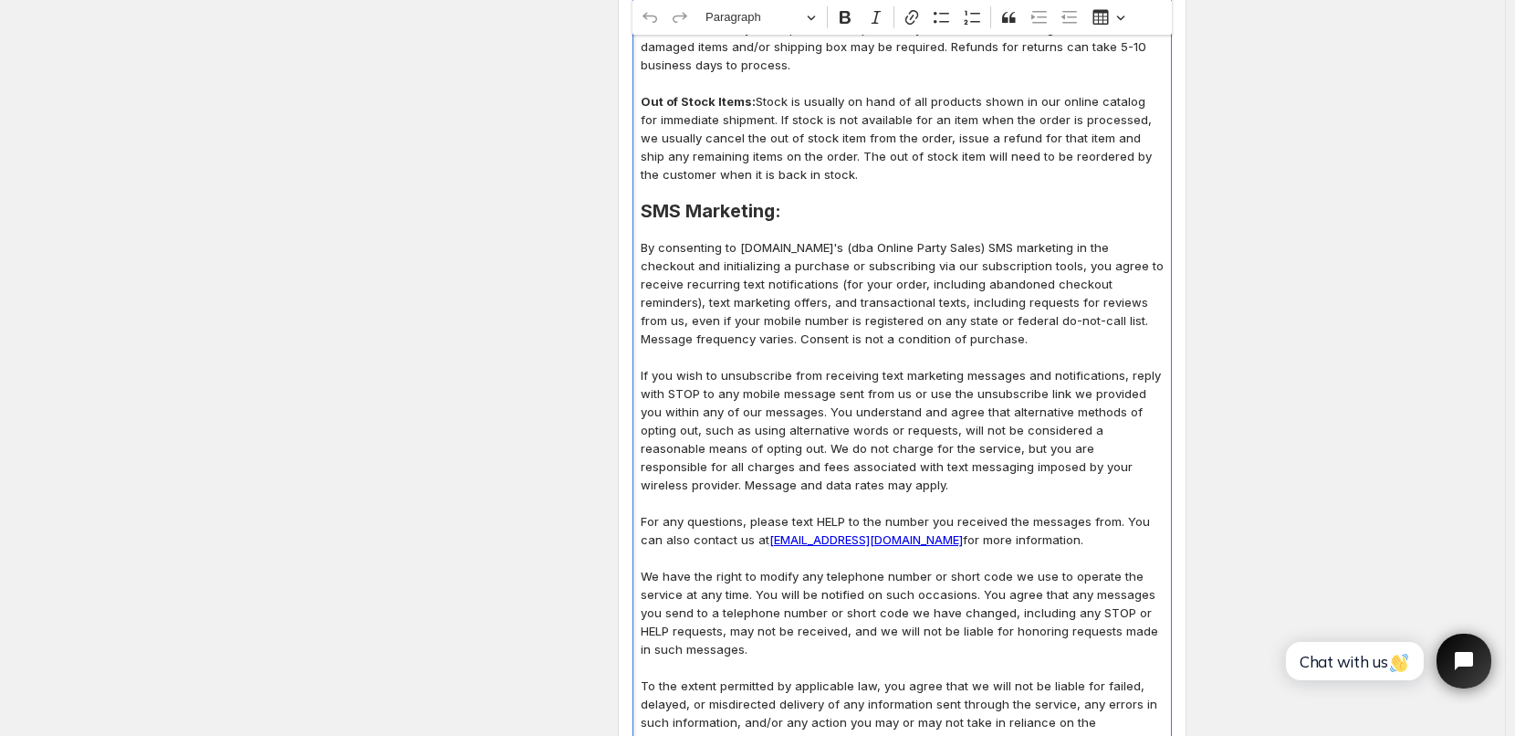
scroll to position [1643, 0]
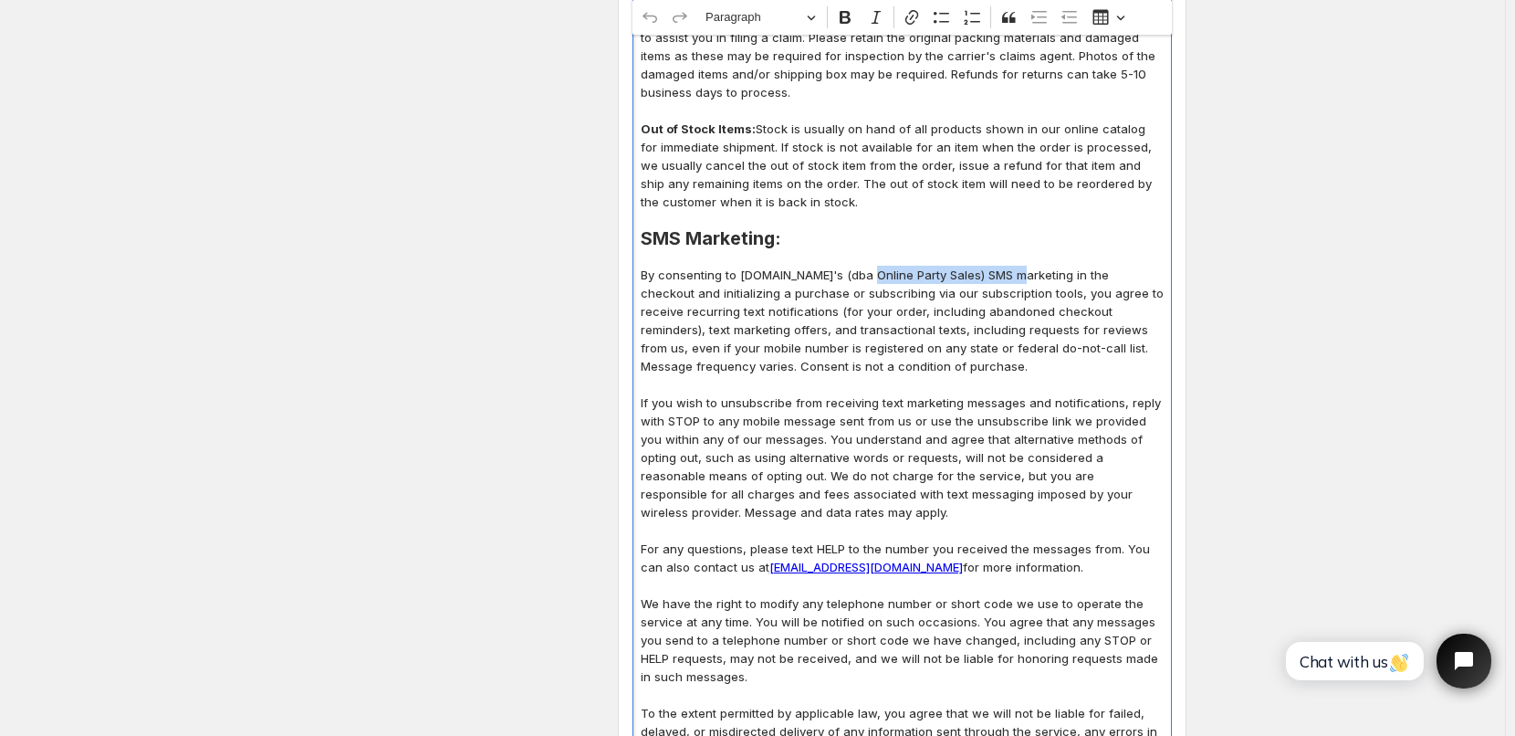
drag, startPoint x: 869, startPoint y: 256, endPoint x: 1009, endPoint y: 262, distance: 140.7
click at [1009, 266] on p "By consenting to [DOMAIN_NAME]'s (dba Online Party Sales) SMS marketing in the …" at bounding box center [902, 321] width 523 height 110
copy p "(dba Online Party Sales)"
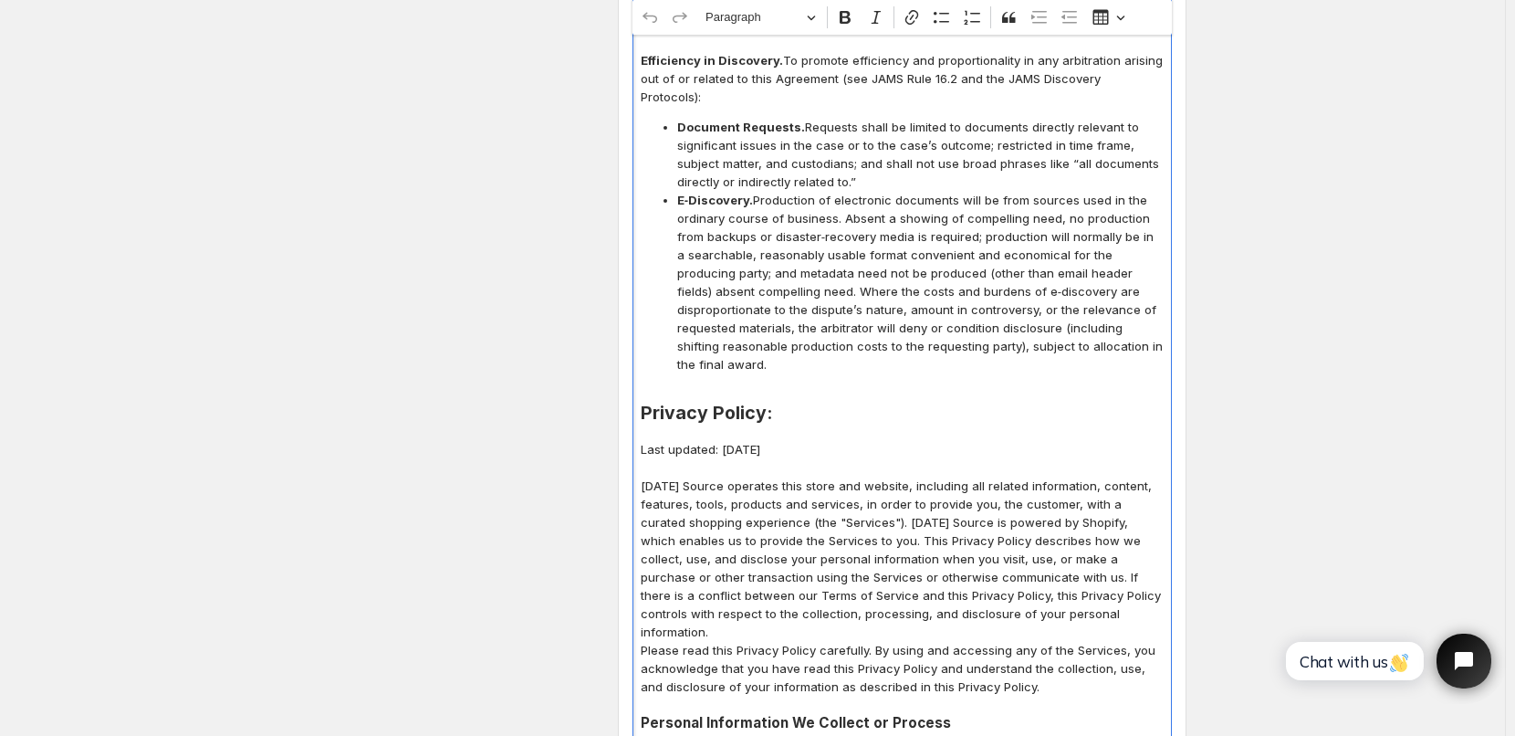
scroll to position [4837, 0]
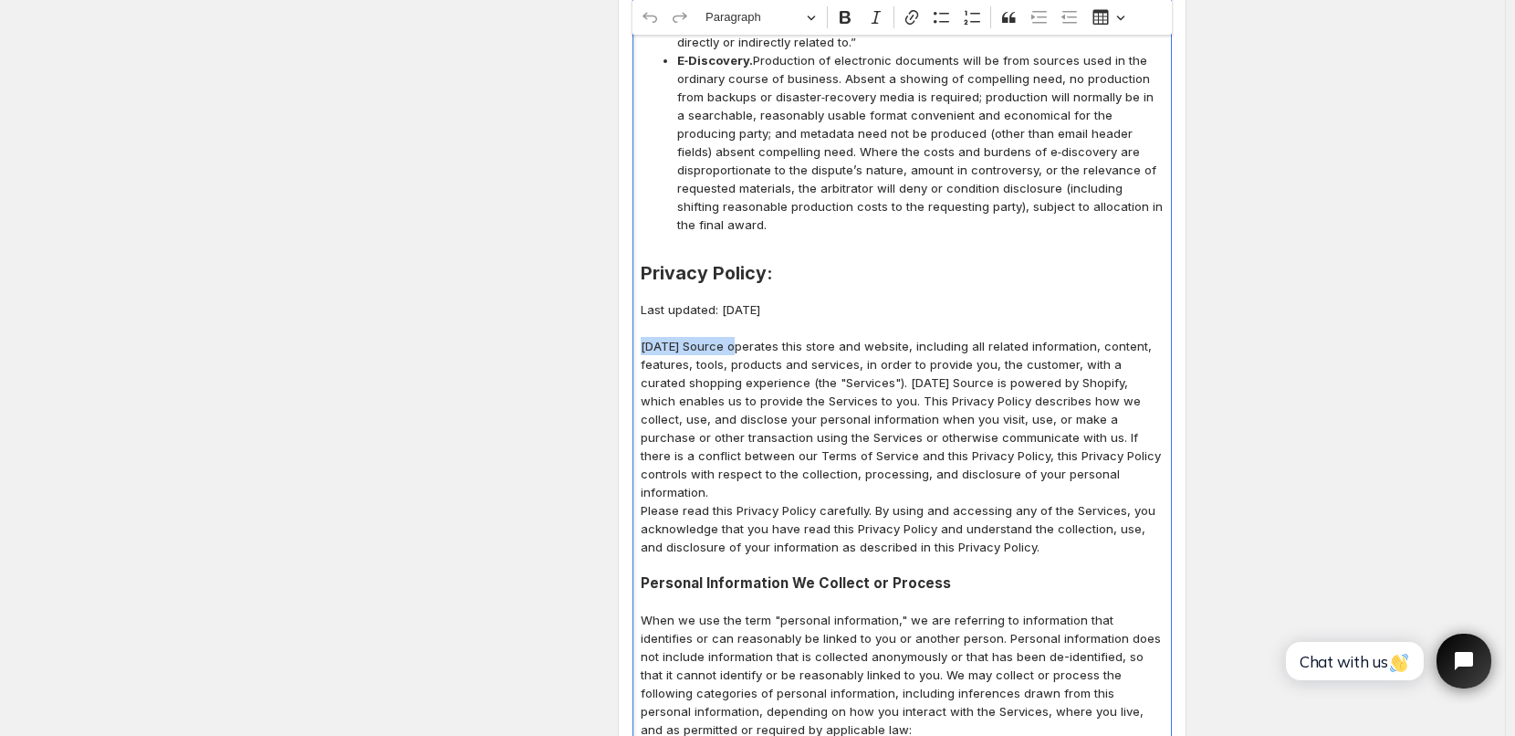
drag, startPoint x: 646, startPoint y: 274, endPoint x: 734, endPoint y: 275, distance: 87.6
click at [734, 337] on p "Carnival Source operates this store and website, including all related informat…" at bounding box center [902, 419] width 523 height 164
click at [645, 337] on p "(dba Online Party Sales) operates this store and website, including all related…" at bounding box center [902, 419] width 523 height 164
click at [718, 417] on p "CarnivalSource.com (dba Online Party Sales) operates this store and website, in…" at bounding box center [902, 419] width 523 height 164
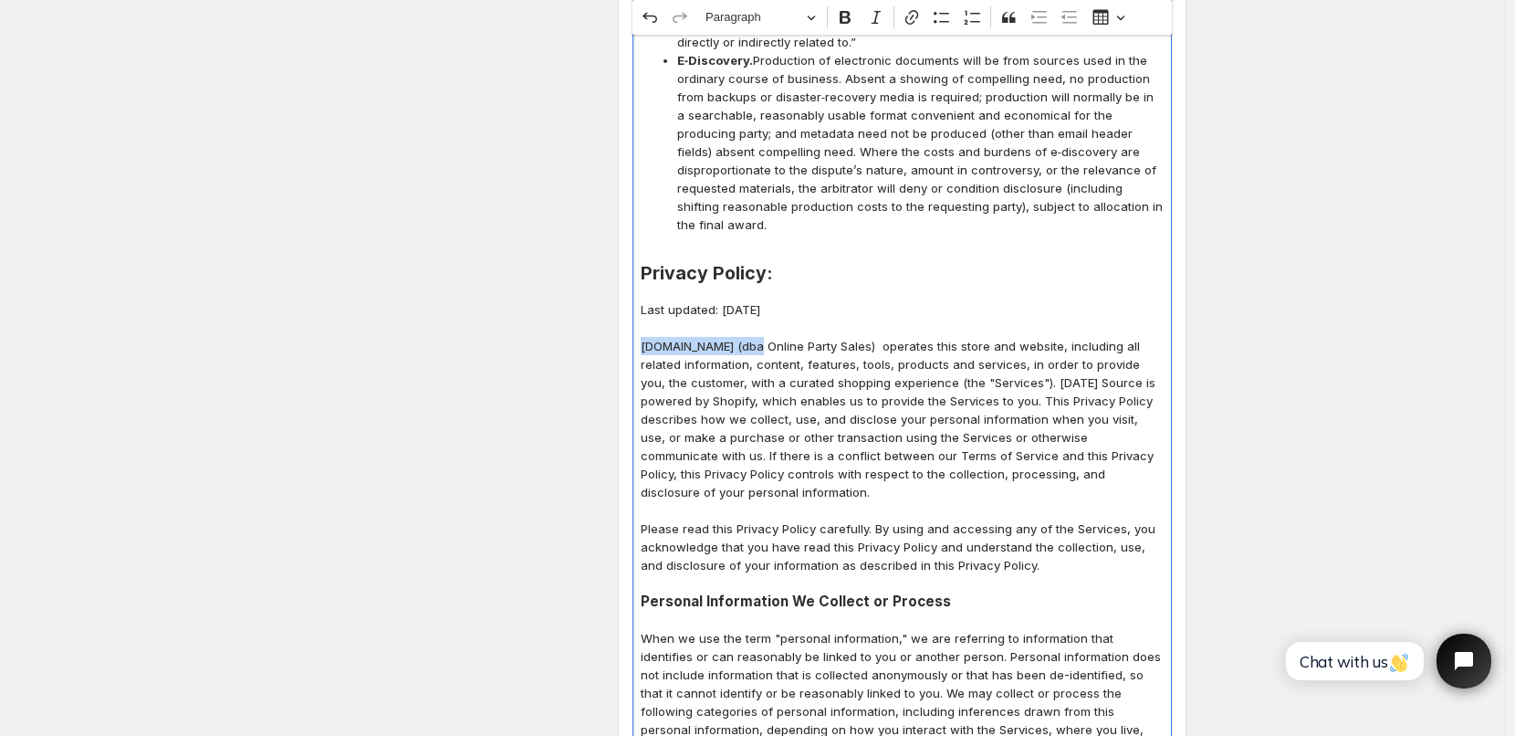
drag, startPoint x: 645, startPoint y: 275, endPoint x: 757, endPoint y: 277, distance: 112.3
click at [757, 337] on p "CarnivalSource.com (dba Online Party Sales) operates this store and website, in…" at bounding box center [902, 419] width 523 height 164
copy p "CarnivalSource.com"
drag, startPoint x: 1031, startPoint y: 309, endPoint x: 1116, endPoint y: 314, distance: 85.0
click at [1116, 337] on p "CarnivalSource.com (dba Online Party Sales) operates this store and website, in…" at bounding box center [902, 419] width 523 height 164
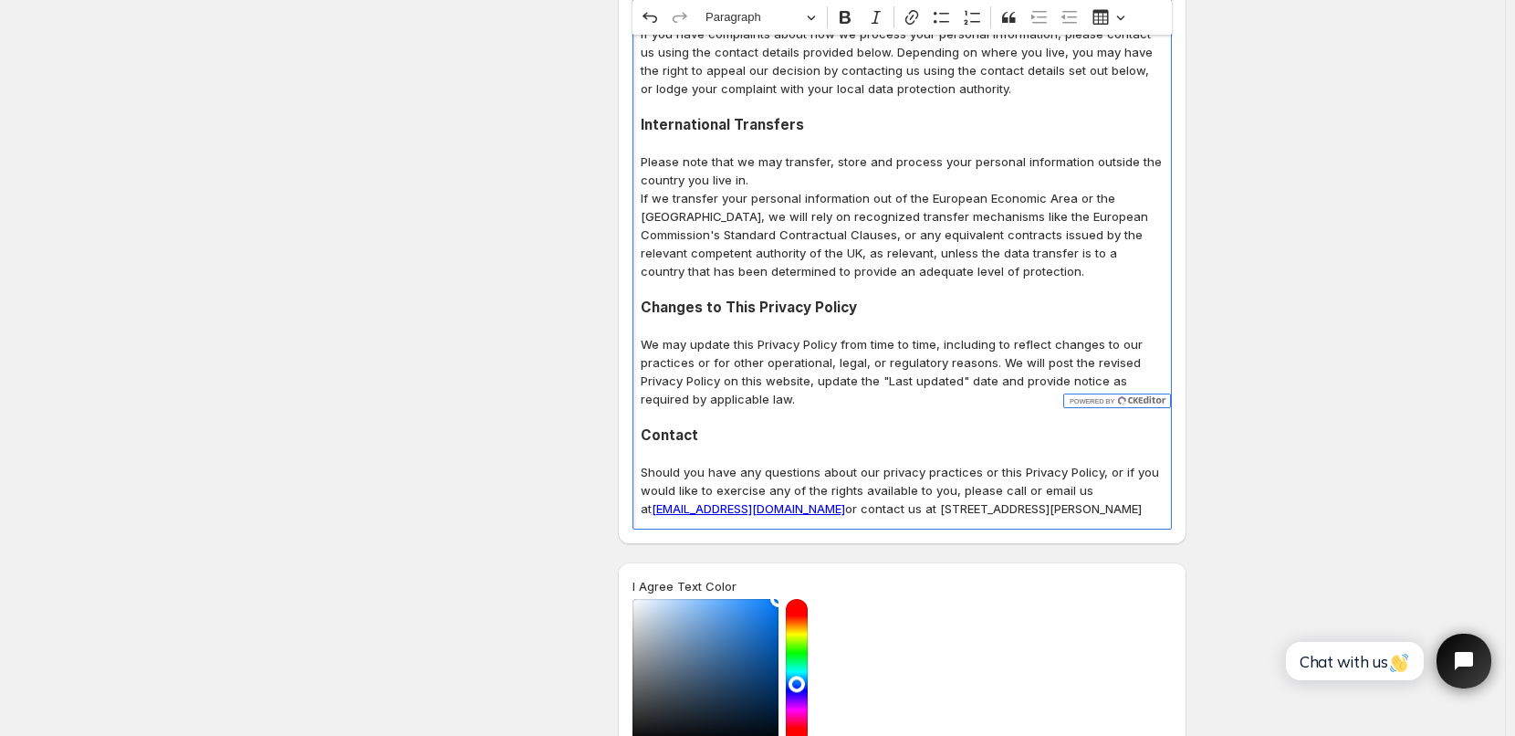
scroll to position [9070, 0]
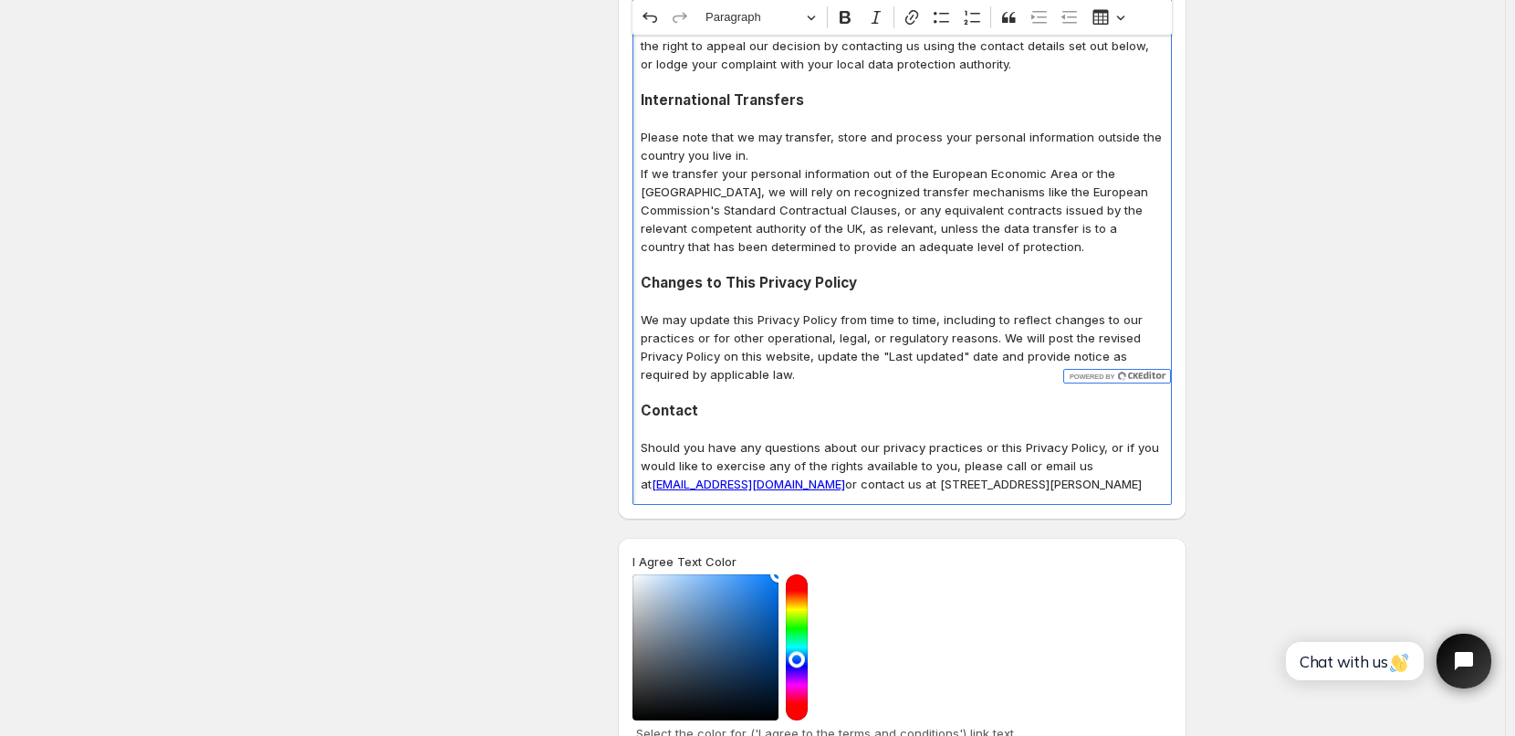
drag, startPoint x: 644, startPoint y: 362, endPoint x: 924, endPoint y: 364, distance: 280.2
copy div "CarnivalSource.com (dba Online Party Sales) operates this store and website, in…"
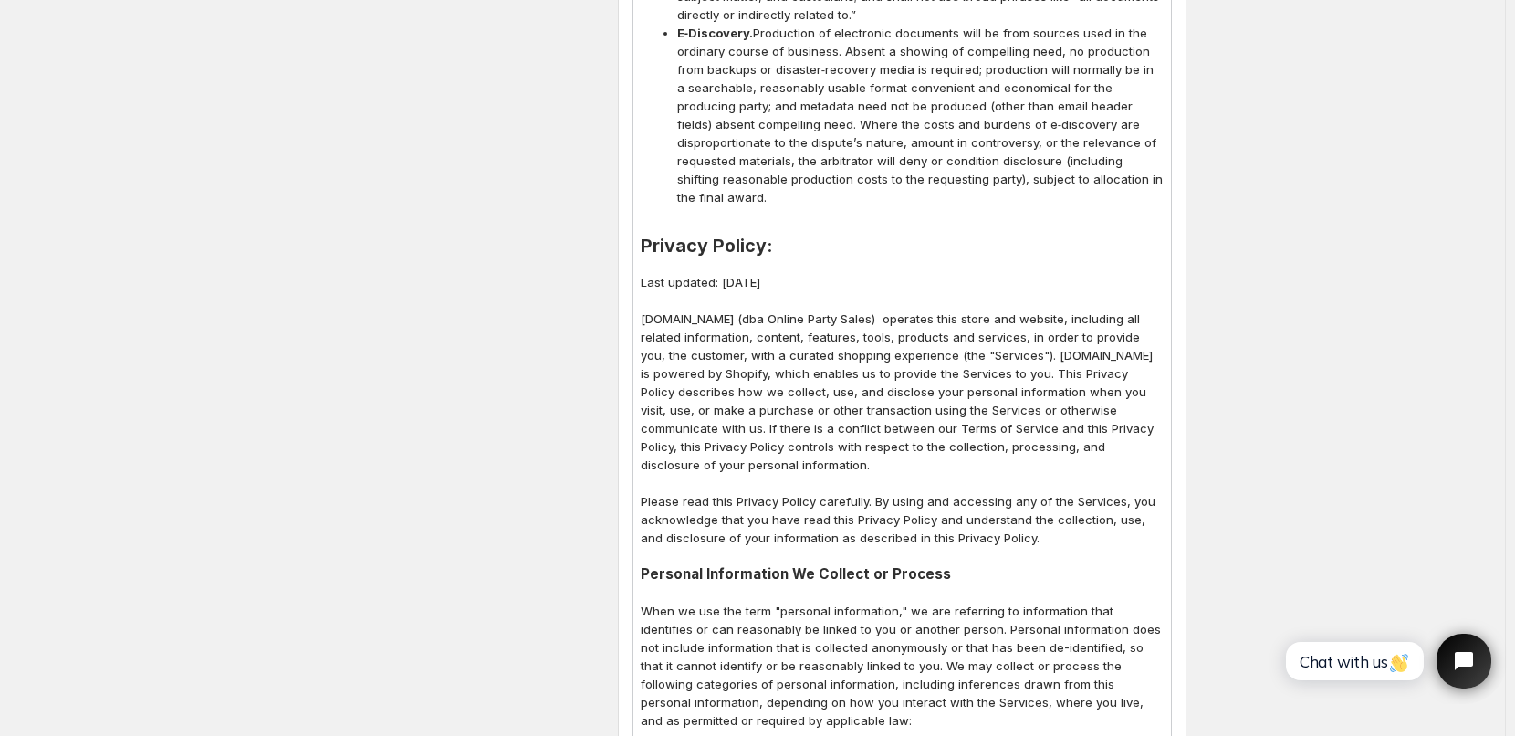
scroll to position [4850, 0]
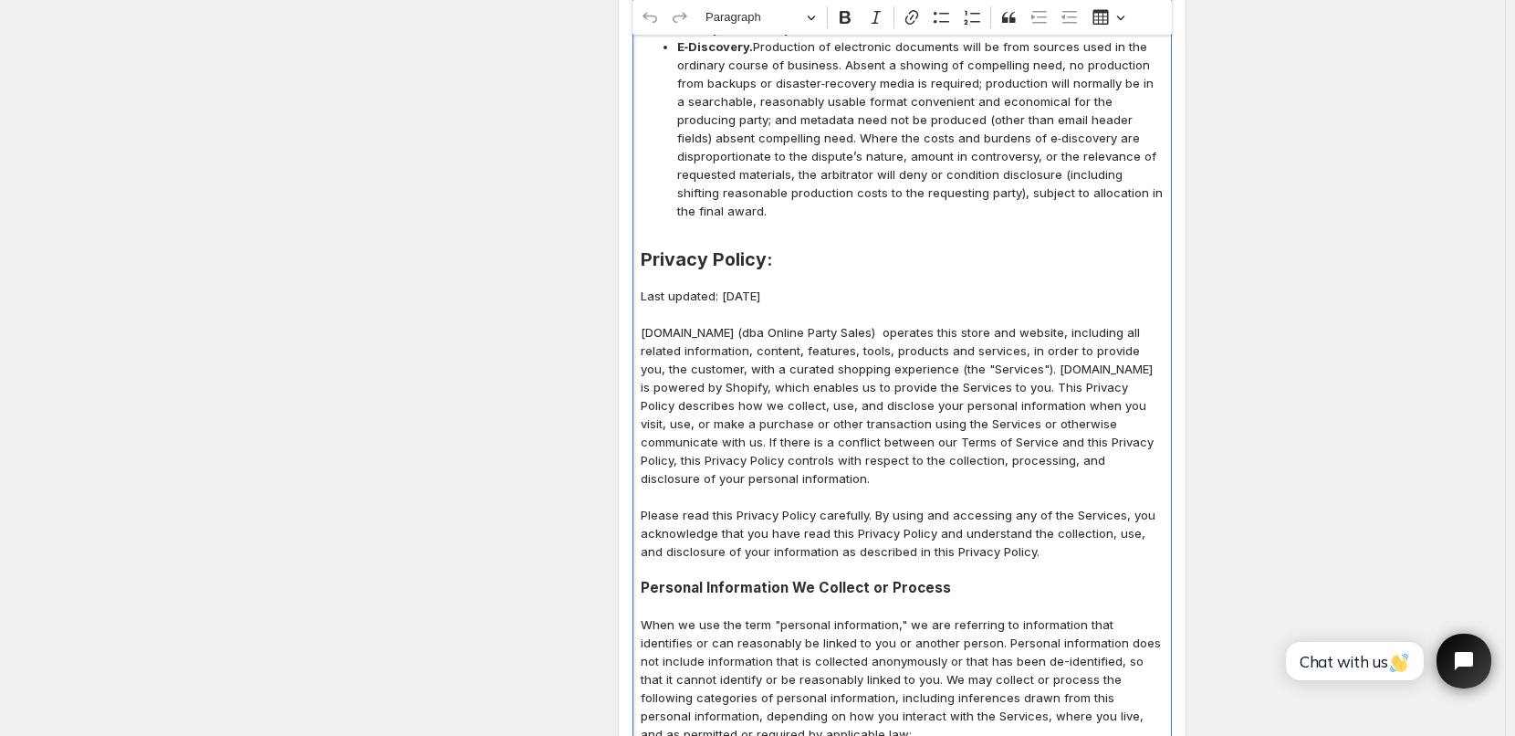
click at [728, 287] on p "Last updated: September 25, 2025" at bounding box center [902, 296] width 523 height 18
drag, startPoint x: 843, startPoint y: 224, endPoint x: 594, endPoint y: 224, distance: 249.1
click at [594, 224] on div "Design Settings Manage look and feel for I Agree checkbox Checkbox Label Text I…" at bounding box center [746, 364] width 882 height 10216
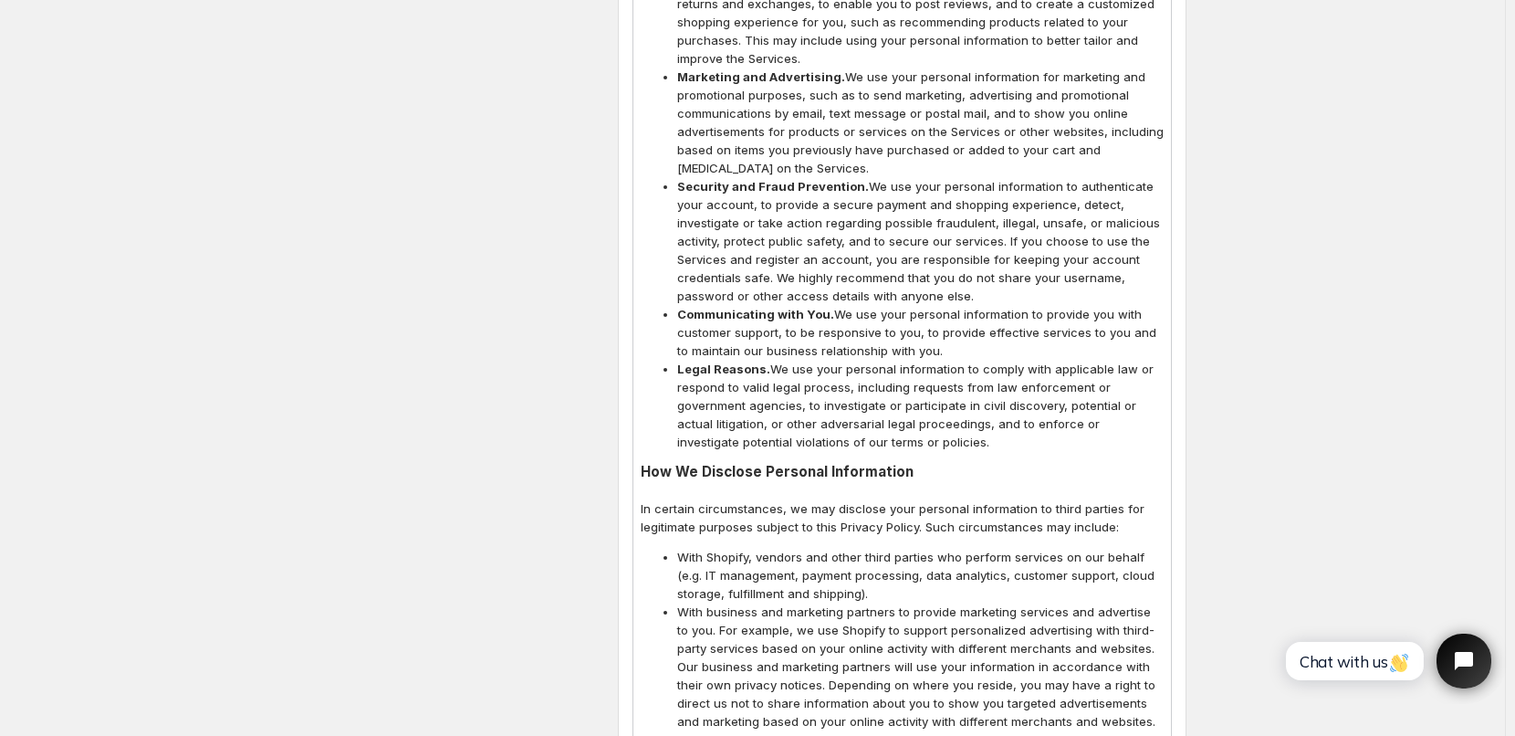
scroll to position [6037, 0]
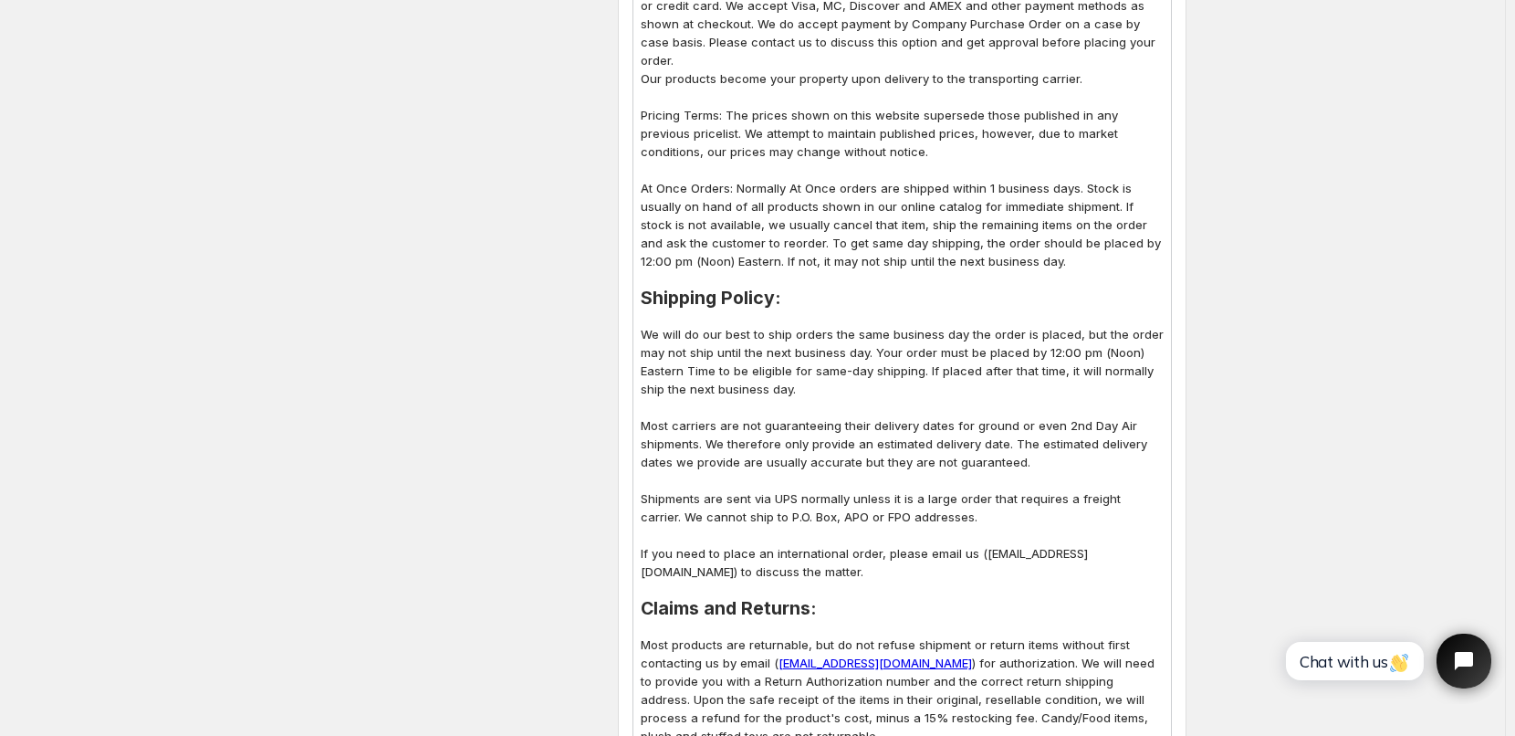
scroll to position [730, 0]
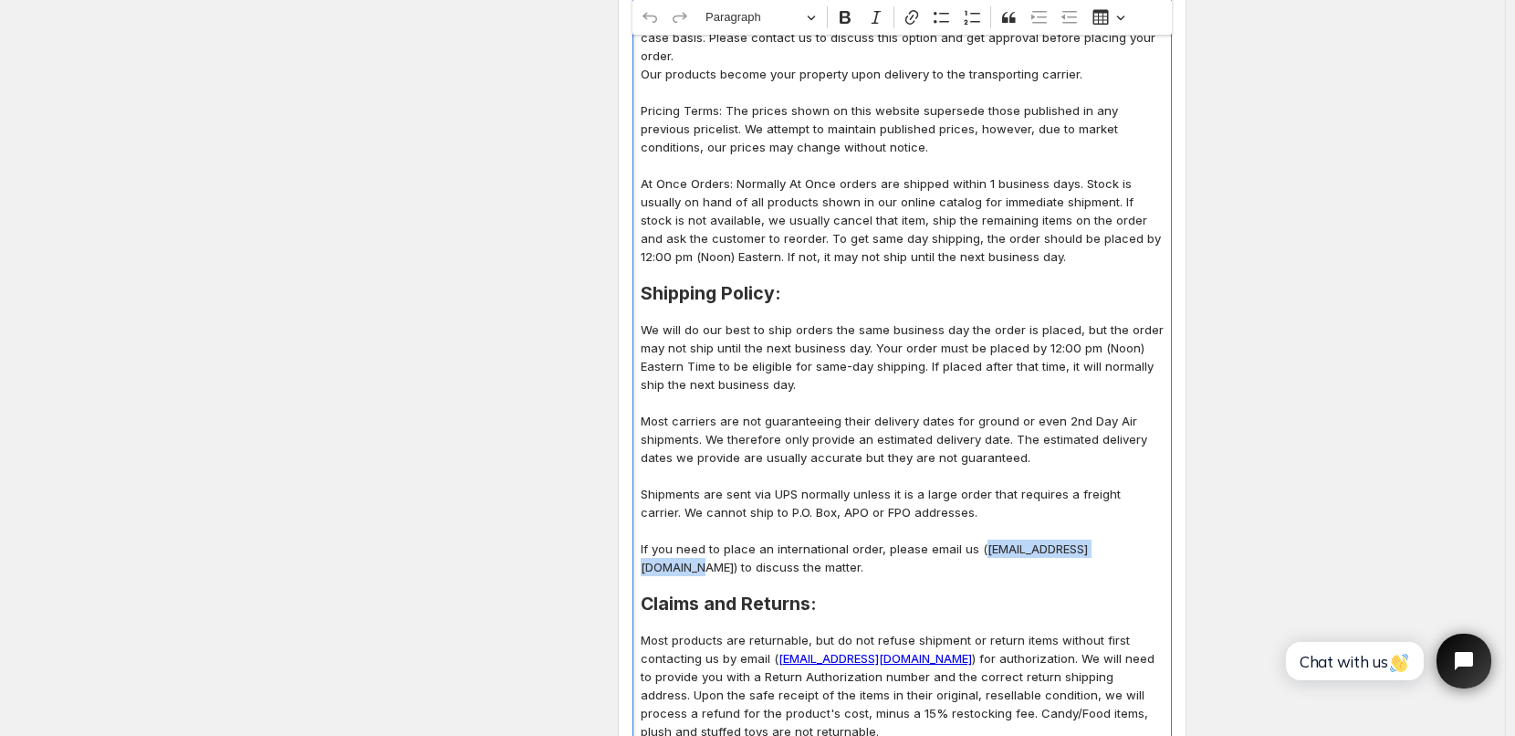
drag, startPoint x: 982, startPoint y: 532, endPoint x: 1130, endPoint y: 534, distance: 147.9
click at [1130, 539] on p "If you need to place an international order, please email us ([EMAIL_ADDRESS][D…" at bounding box center [902, 557] width 523 height 37
click at [917, 20] on icon "Editor toolbar" at bounding box center [912, 17] width 18 height 18
type input "mailto:[EMAIL_ADDRESS][DOMAIN_NAME]"
click at [1097, 569] on icon "submit" at bounding box center [1095, 571] width 18 height 18
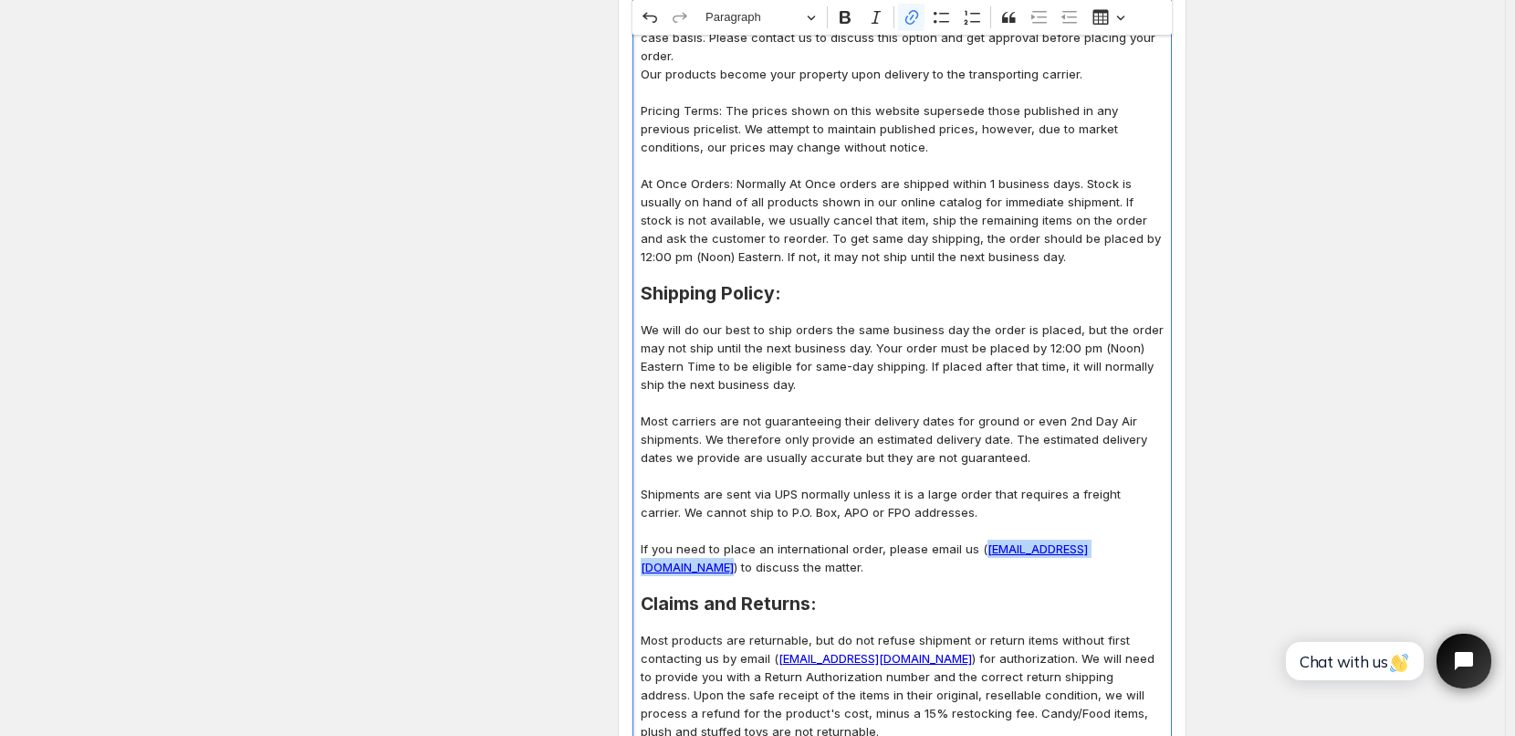
click at [989, 541] on link "[EMAIL_ADDRESS][DOMAIN_NAME]" at bounding box center [864, 557] width 447 height 33
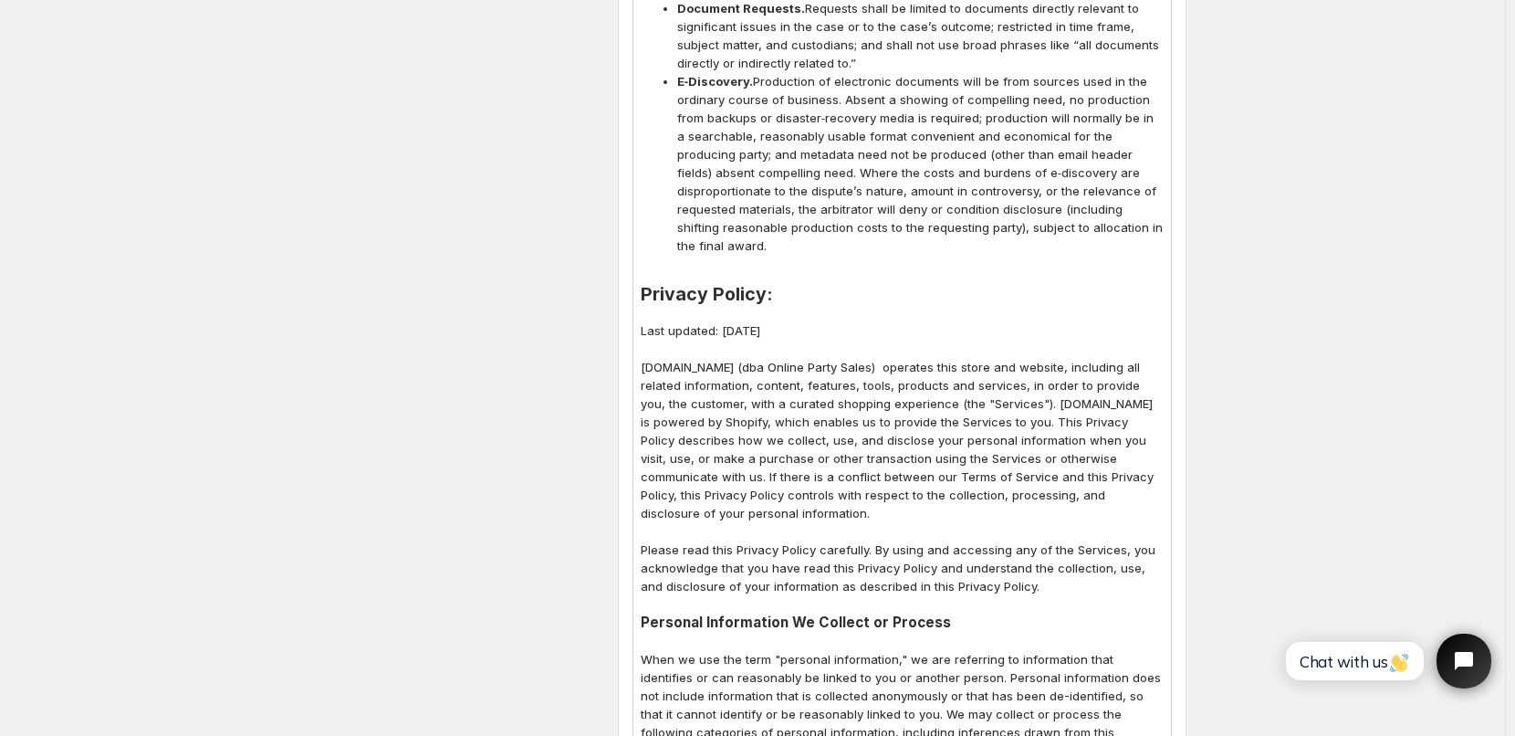
scroll to position [4745, 0]
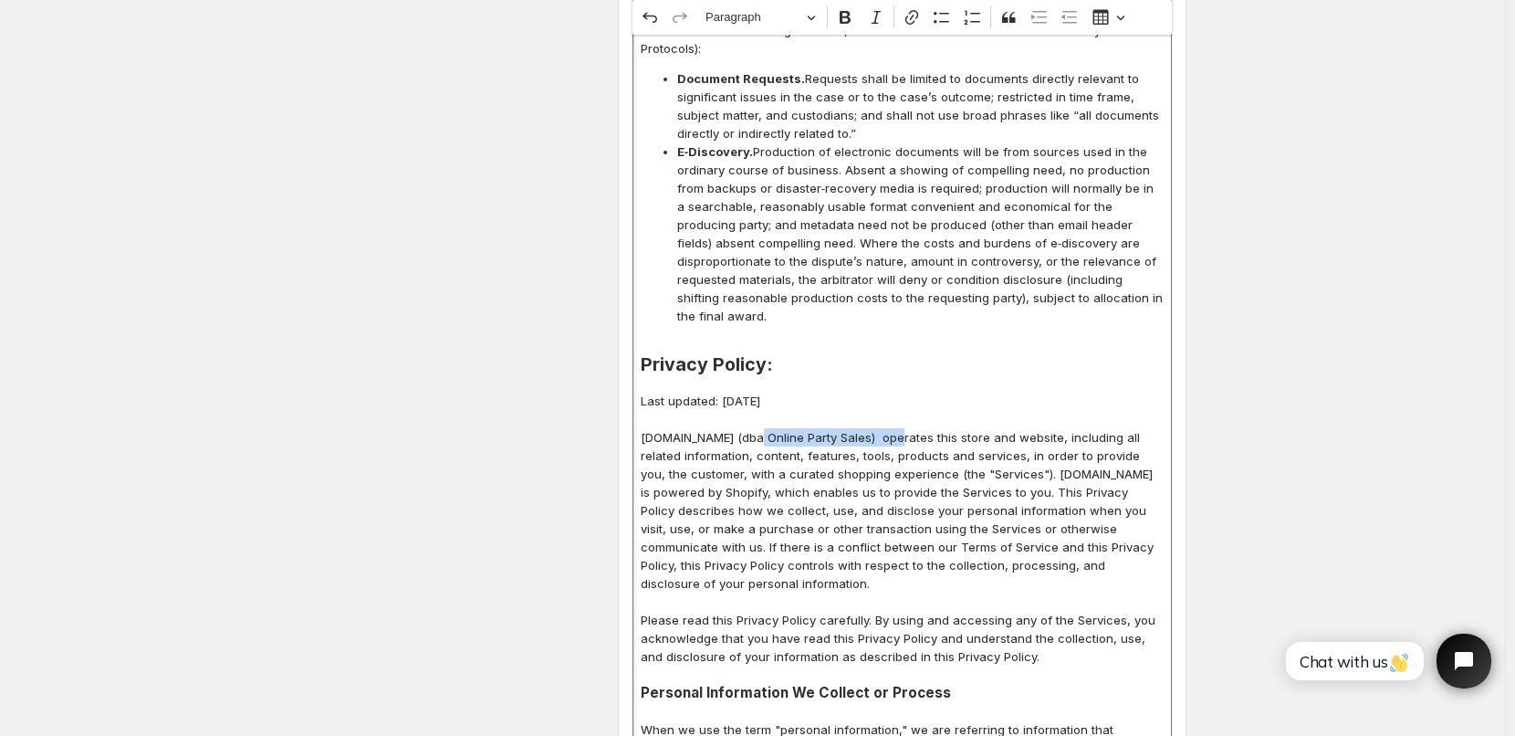
drag, startPoint x: 758, startPoint y: 366, endPoint x: 899, endPoint y: 366, distance: 140.5
click at [899, 428] on p "[DOMAIN_NAME] (dba Online Party Sales) operates this store and website, includi…" at bounding box center [902, 510] width 523 height 164
copy p "(dba Online Party Sales)"
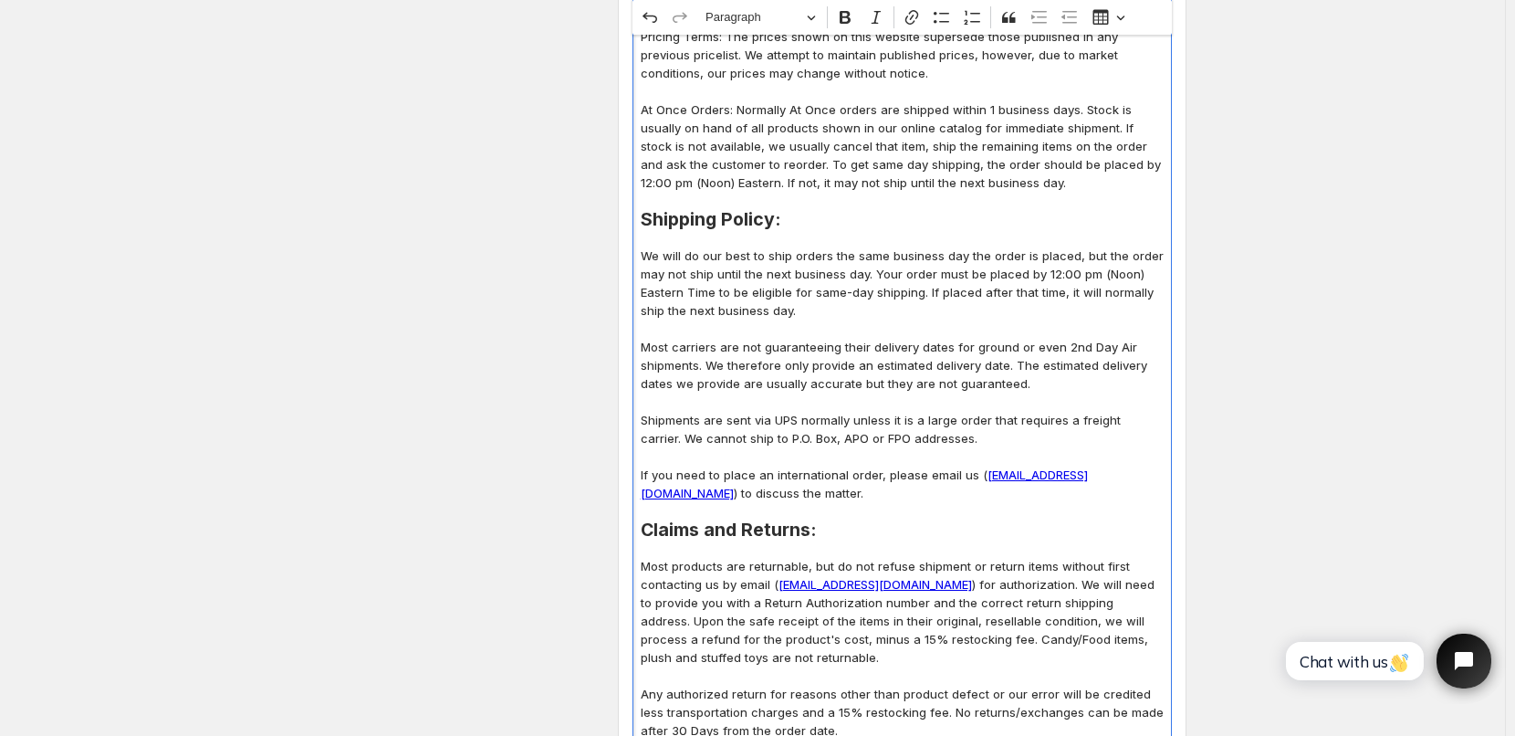
scroll to position [821, 0]
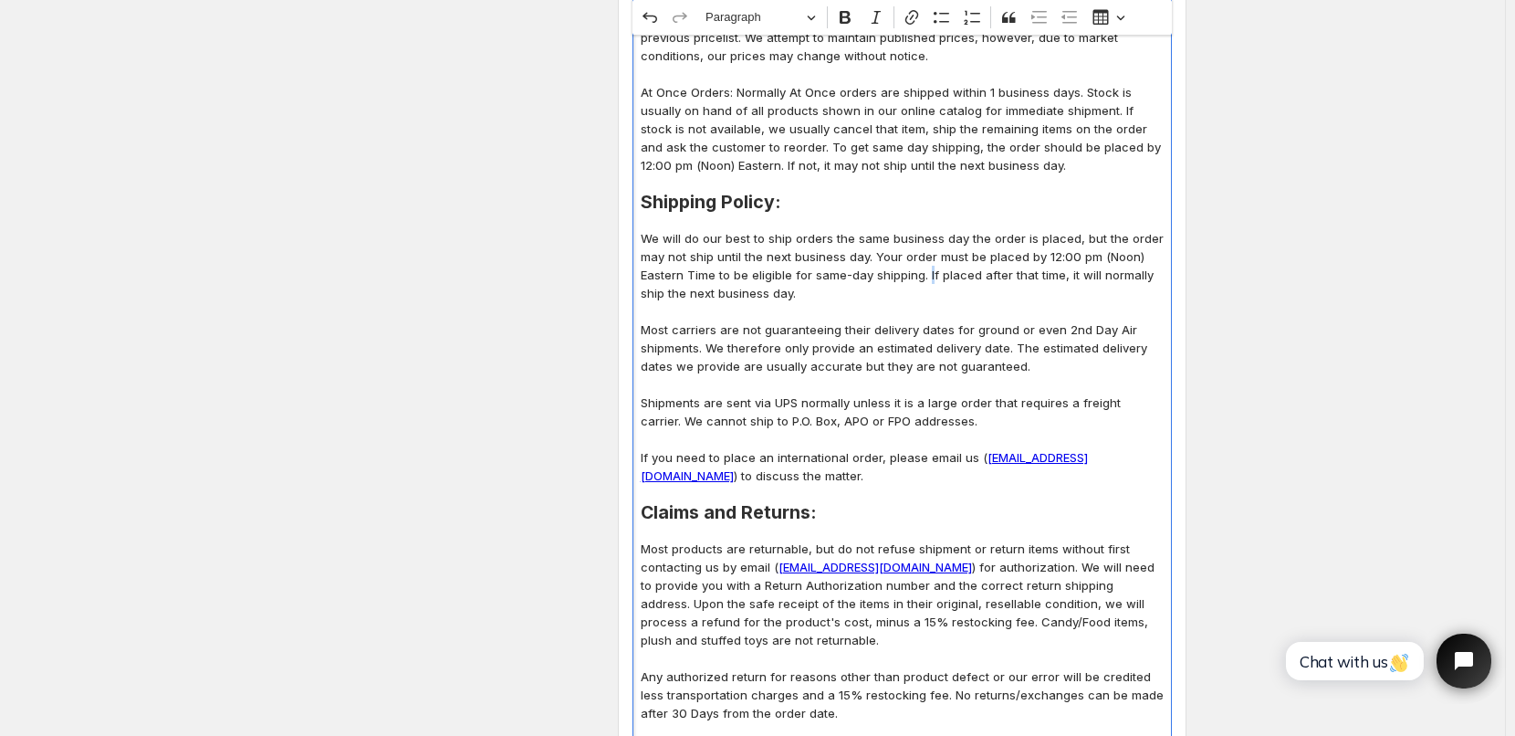
click at [933, 256] on p "We will do our best to ship orders the same business day the order is placed, b…" at bounding box center [902, 265] width 523 height 73
drag, startPoint x: 1074, startPoint y: 224, endPoint x: 1046, endPoint y: 240, distance: 32.7
click at [1046, 240] on p "We will do our best to ship orders the same business day the order is placed, b…" at bounding box center [902, 265] width 523 height 73
click at [1036, 242] on p "We will do our best to ship orders the same business day the order is placed, b…" at bounding box center [902, 265] width 523 height 73
drag, startPoint x: 1073, startPoint y: 225, endPoint x: 1045, endPoint y: 241, distance: 32.3
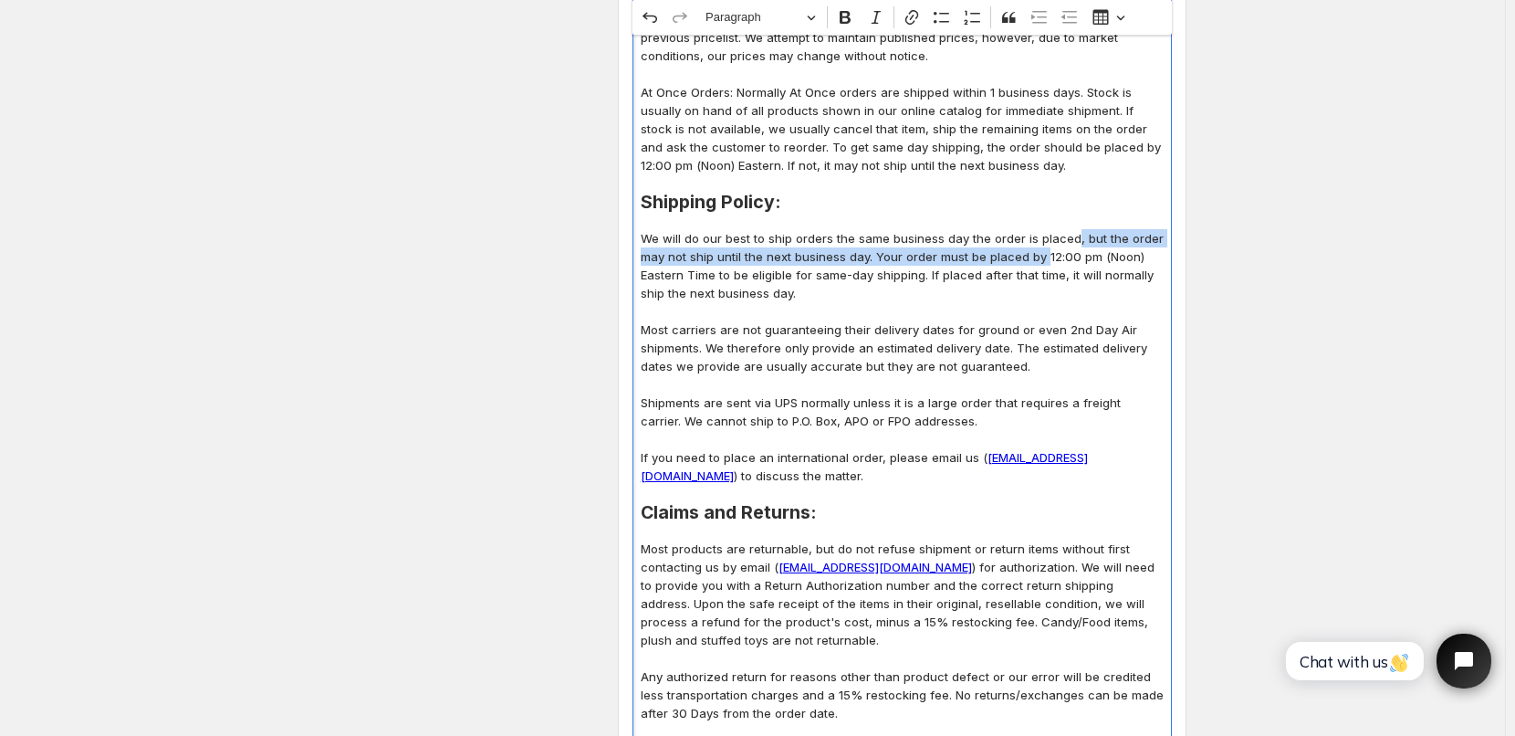
click at [1045, 241] on p "We will do our best to ship orders the same business day the order is placed, b…" at bounding box center [902, 265] width 523 height 73
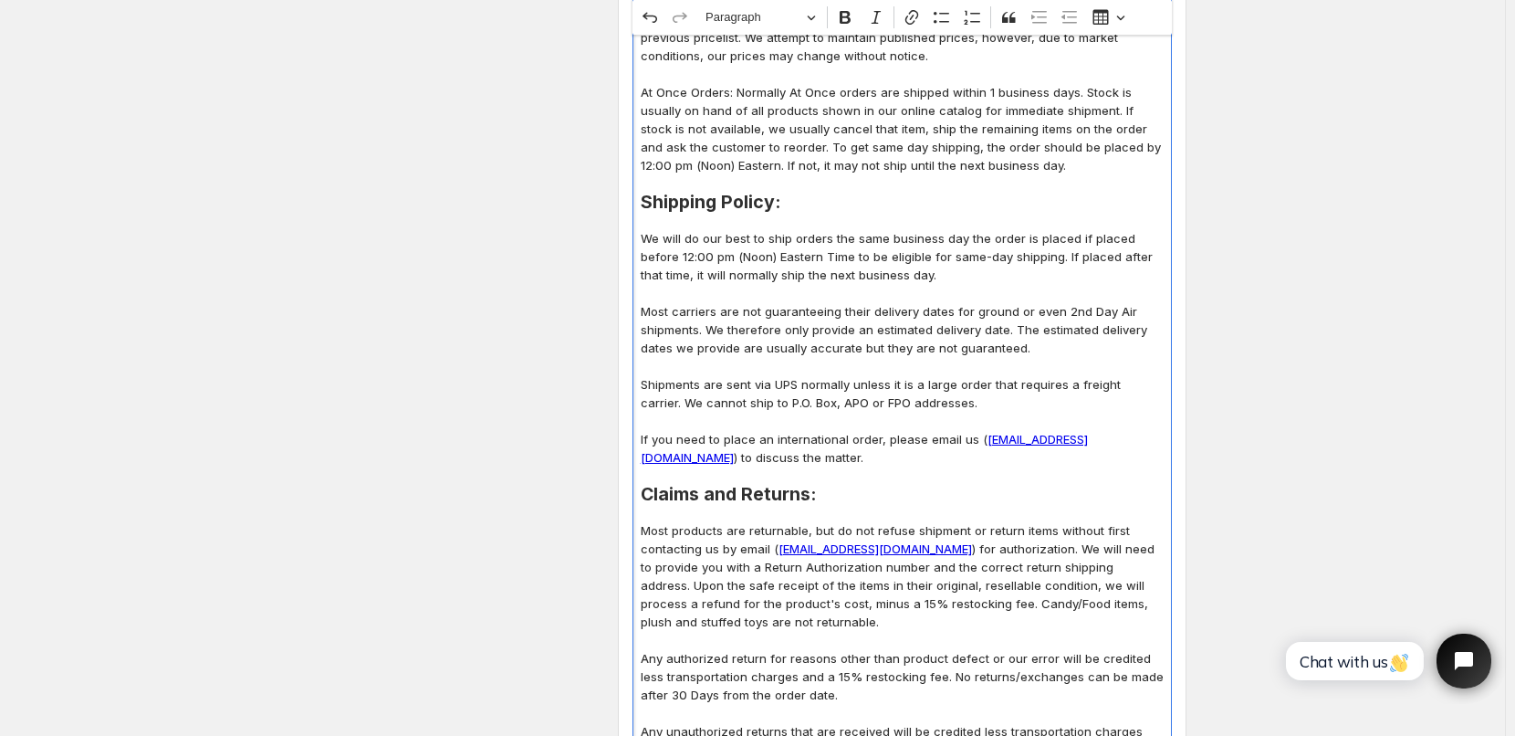
click at [817, 241] on p "We will do our best to ship orders the same business day the order is placed if…" at bounding box center [902, 256] width 523 height 55
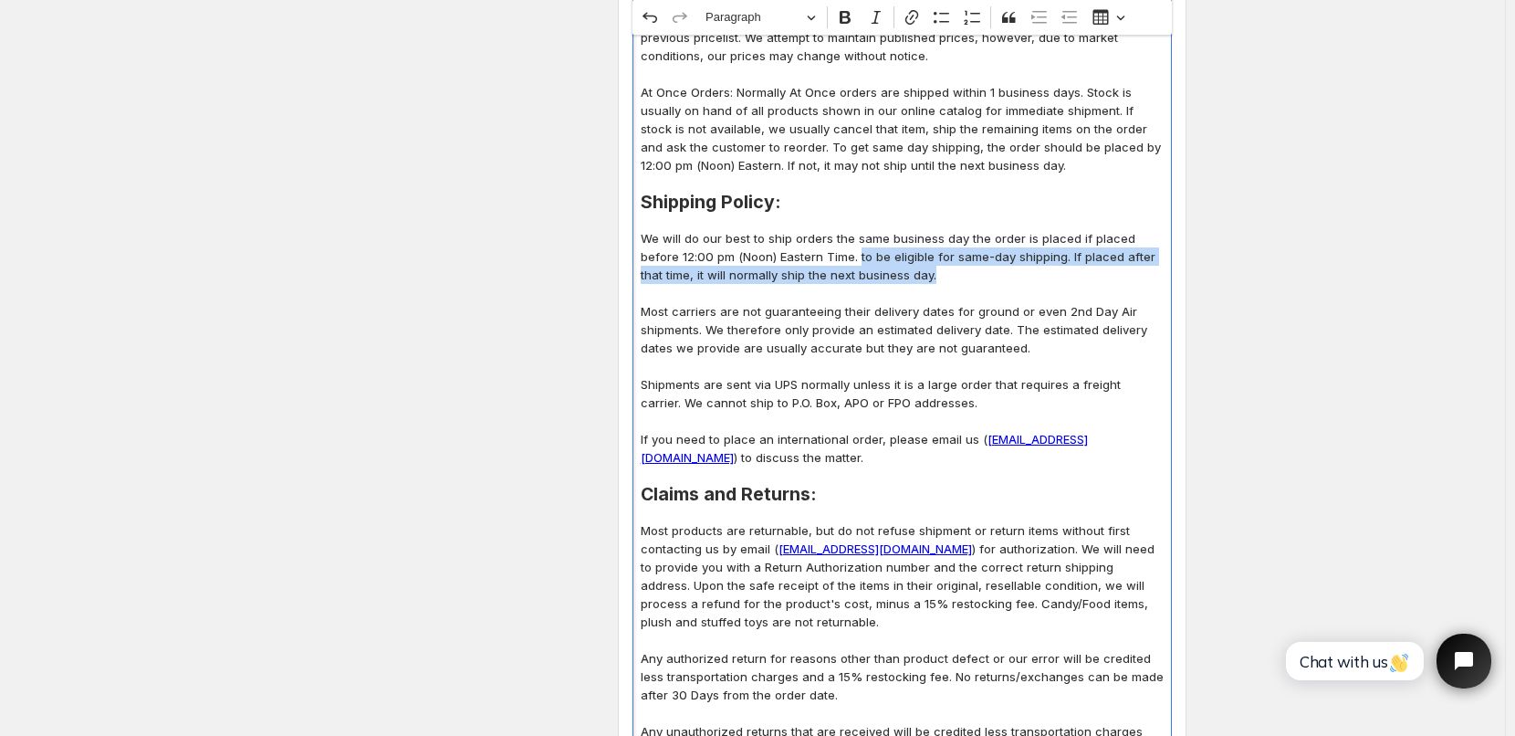
drag, startPoint x: 823, startPoint y: 238, endPoint x: 899, endPoint y: 256, distance: 77.7
click at [899, 256] on p "We will do our best to ship orders the same business day the order is placed if…" at bounding box center [902, 256] width 523 height 55
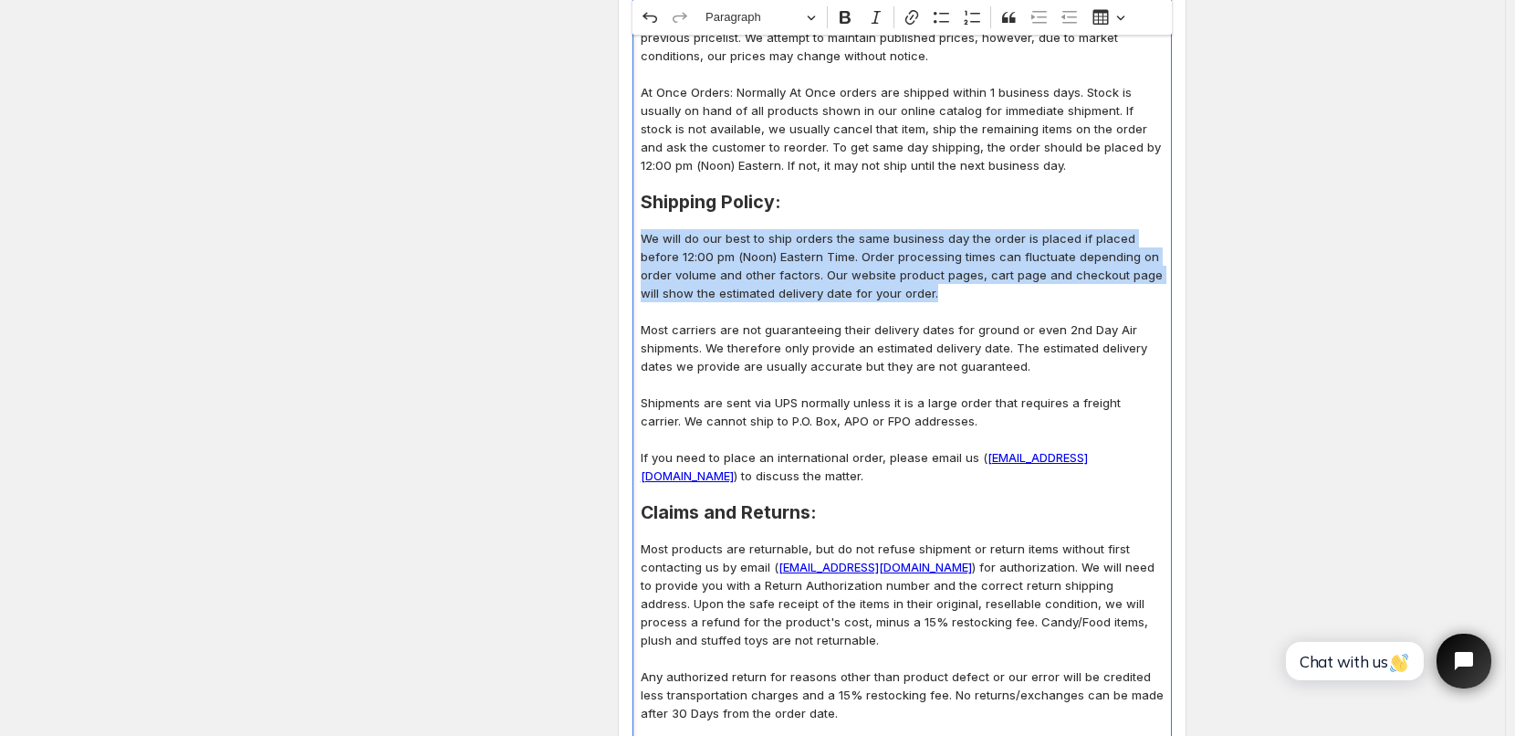
drag, startPoint x: 649, startPoint y: 218, endPoint x: 939, endPoint y: 278, distance: 296.4
click at [939, 278] on p "We will do our best to ship orders the same business day the order is placed if…" at bounding box center [902, 265] width 523 height 73
copy p "We will do our best to ship orders the same business day the order is placed if…"
